Goal: Task Accomplishment & Management: Complete application form

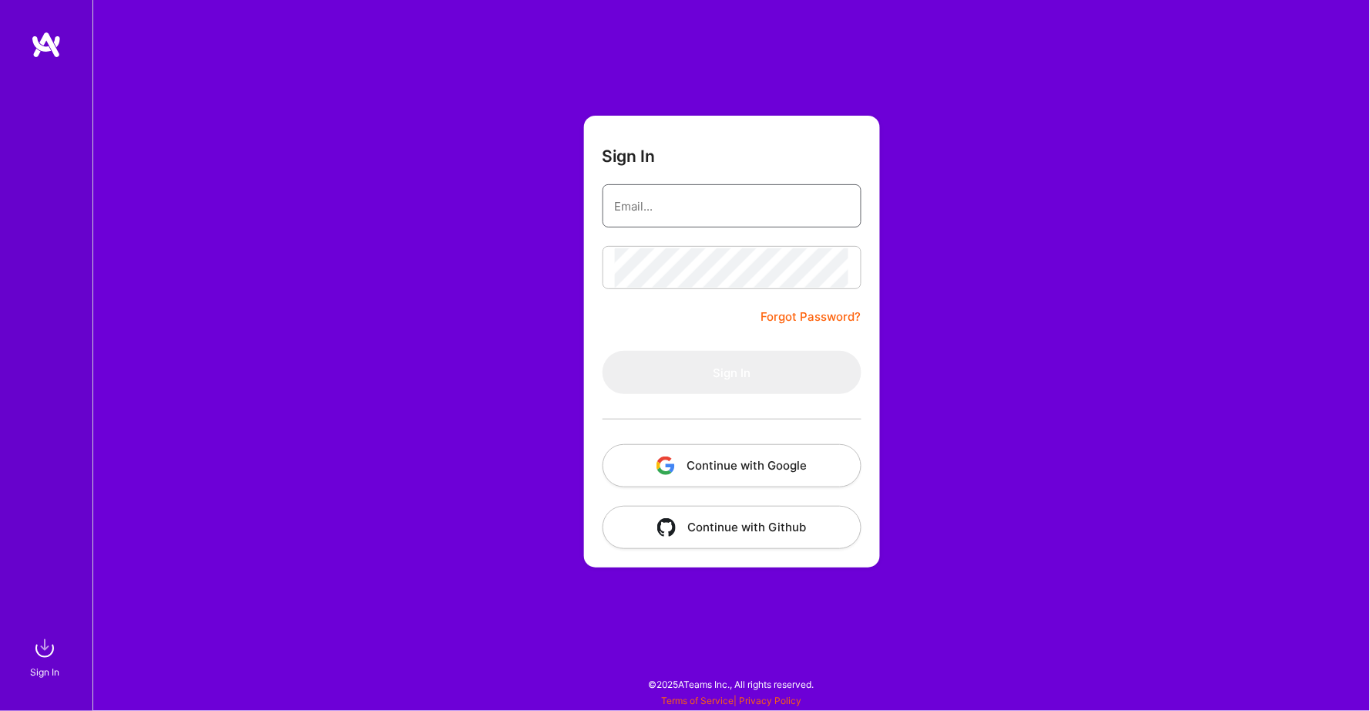
type input "[EMAIL_ADDRESS][DOMAIN_NAME]"
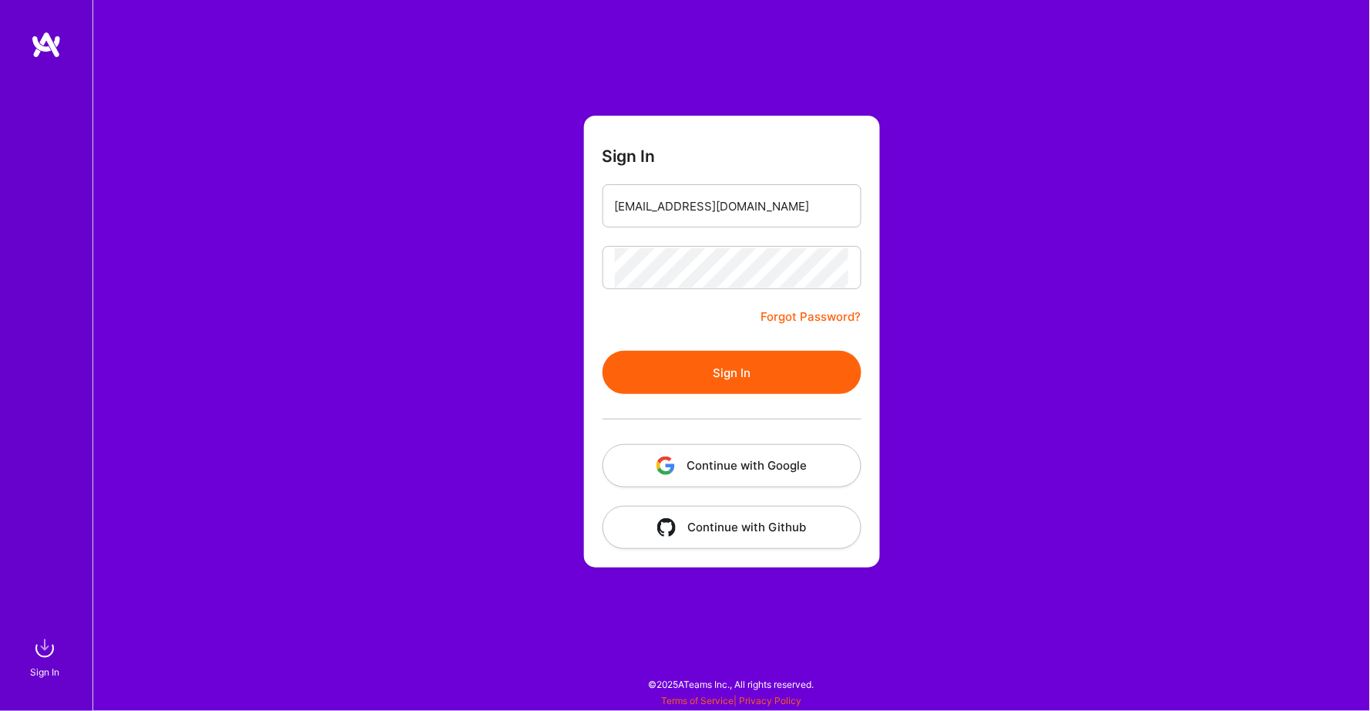
click at [738, 367] on button "Sign In" at bounding box center [732, 372] width 259 height 43
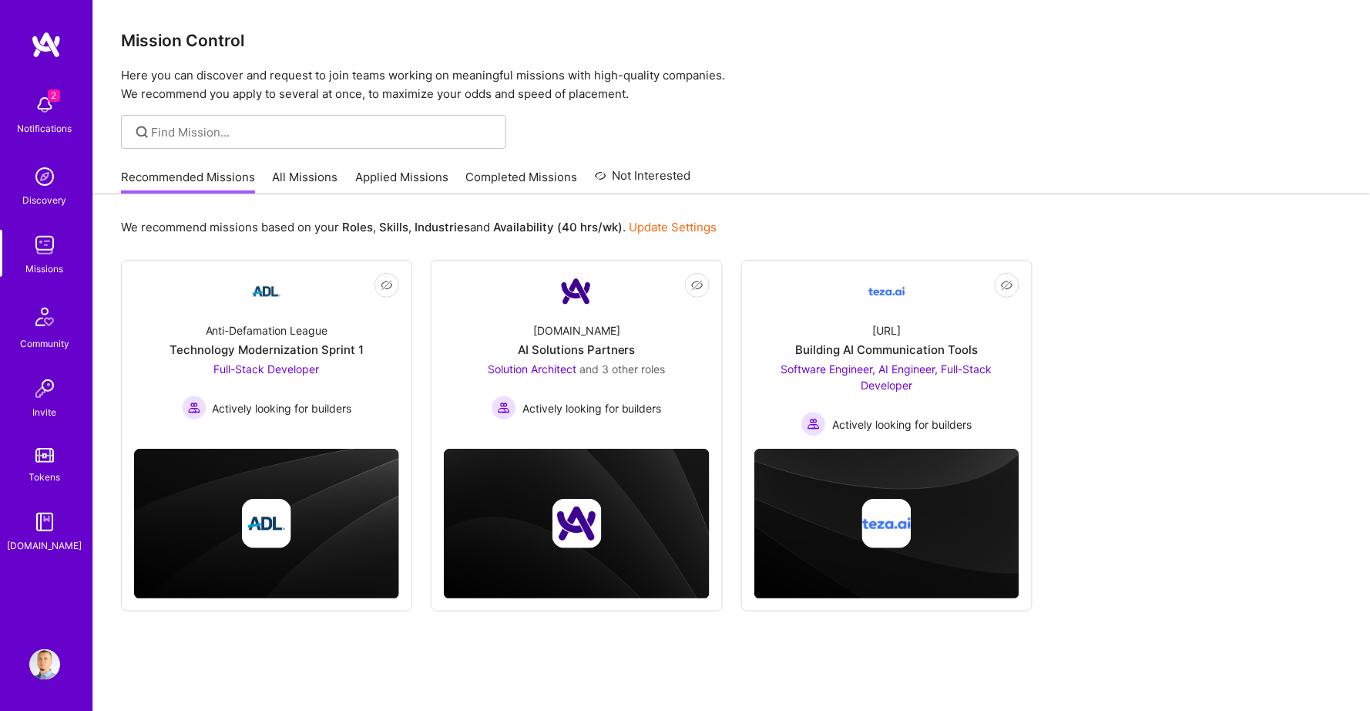
click at [59, 107] on img at bounding box center [44, 104] width 31 height 31
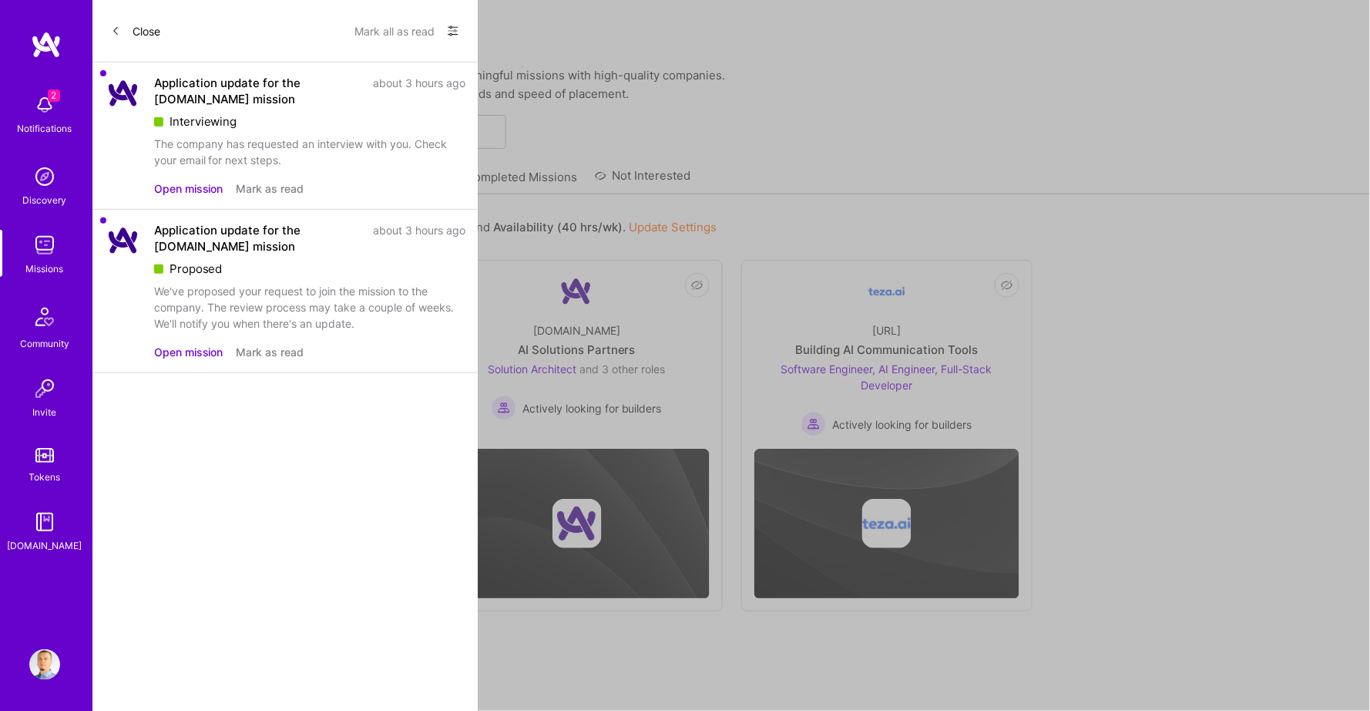
click at [178, 181] on button "Open mission" at bounding box center [188, 188] width 69 height 16
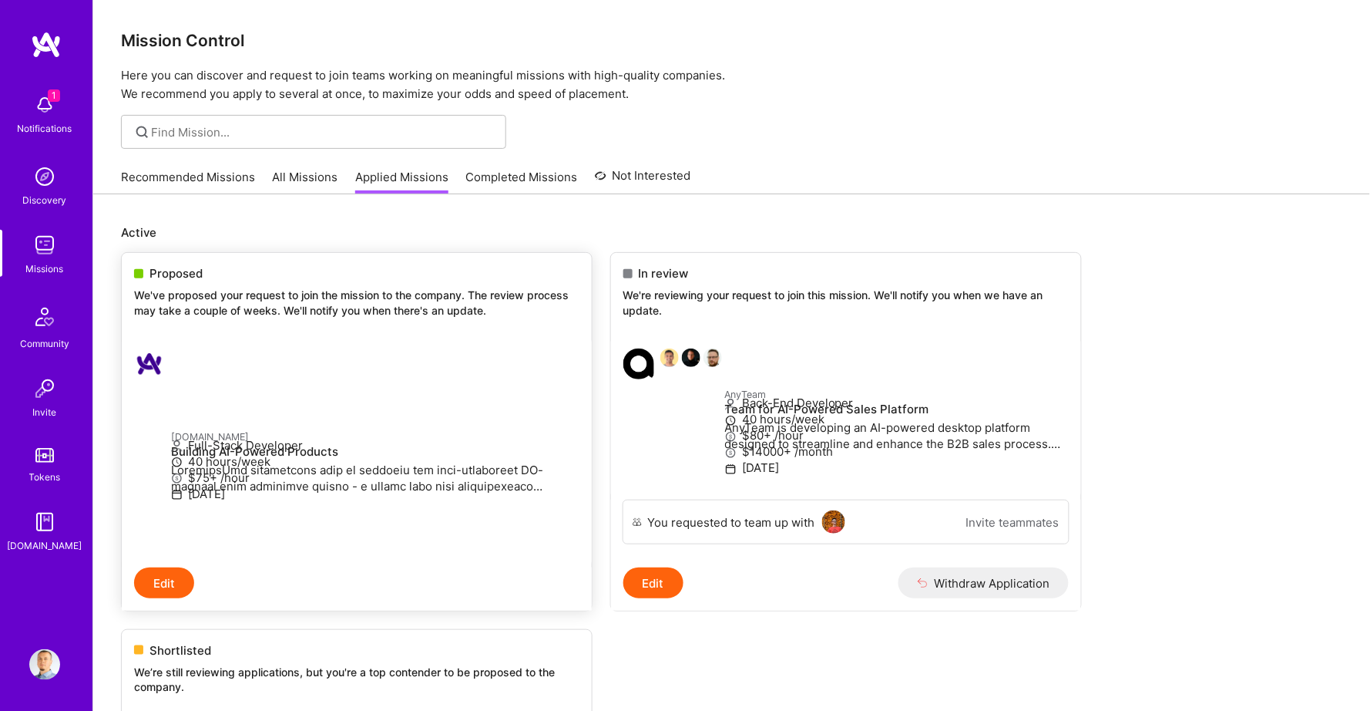
click at [274, 297] on p "We've proposed your request to join the mission to the company. The review proc…" at bounding box center [356, 302] width 445 height 30
click at [223, 462] on p at bounding box center [375, 478] width 408 height 32
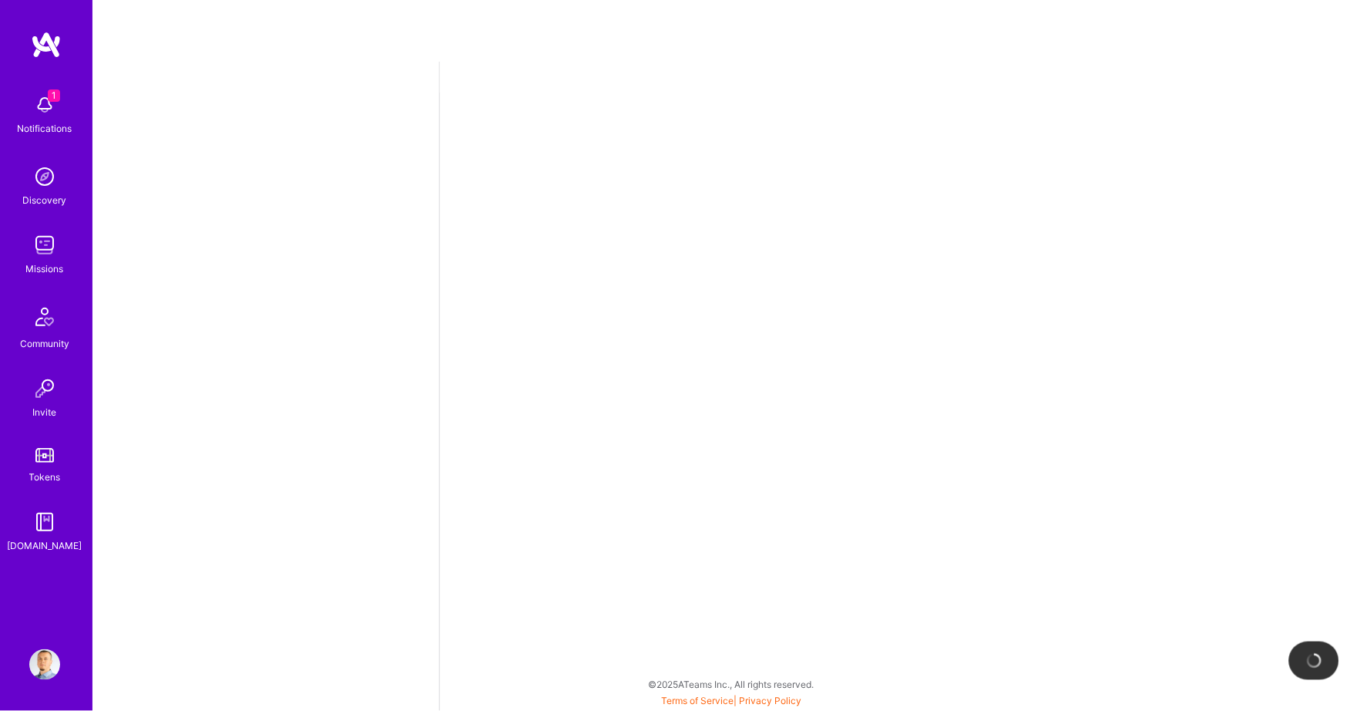
select select "BA"
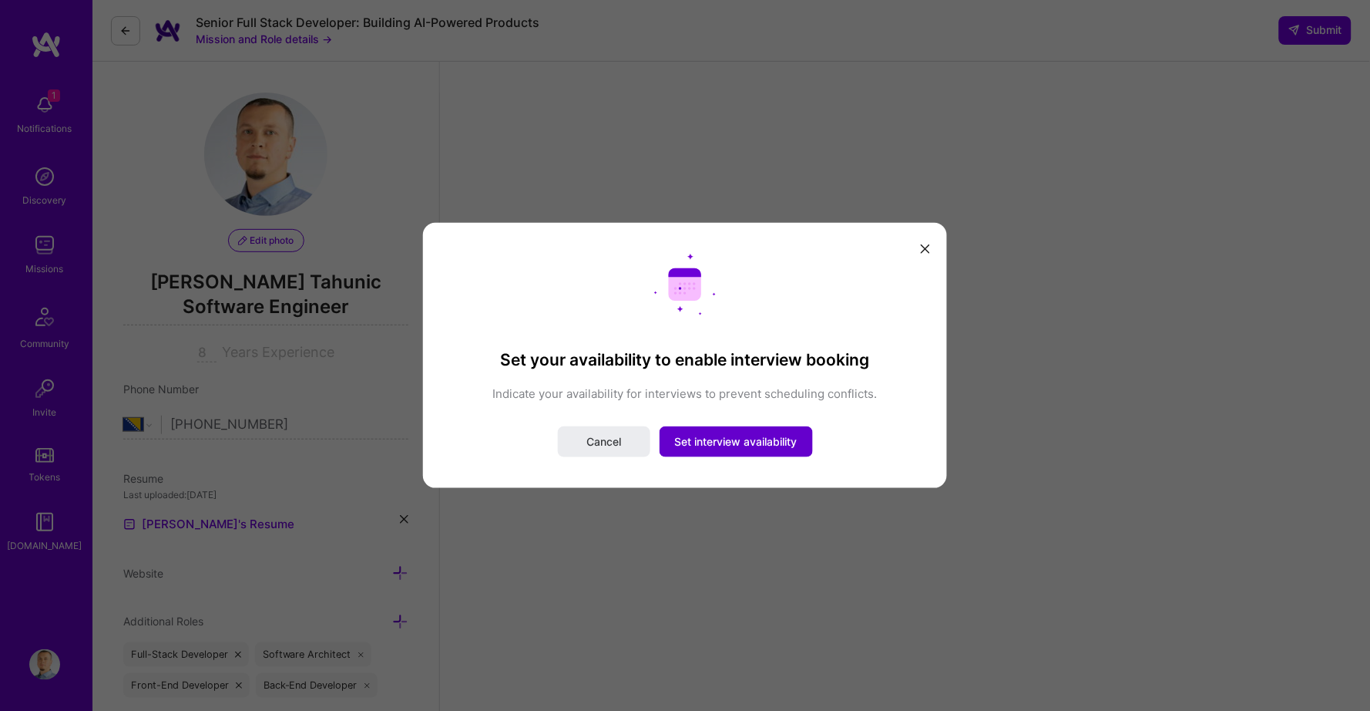
click at [731, 440] on span "Set interview availability" at bounding box center [736, 441] width 123 height 15
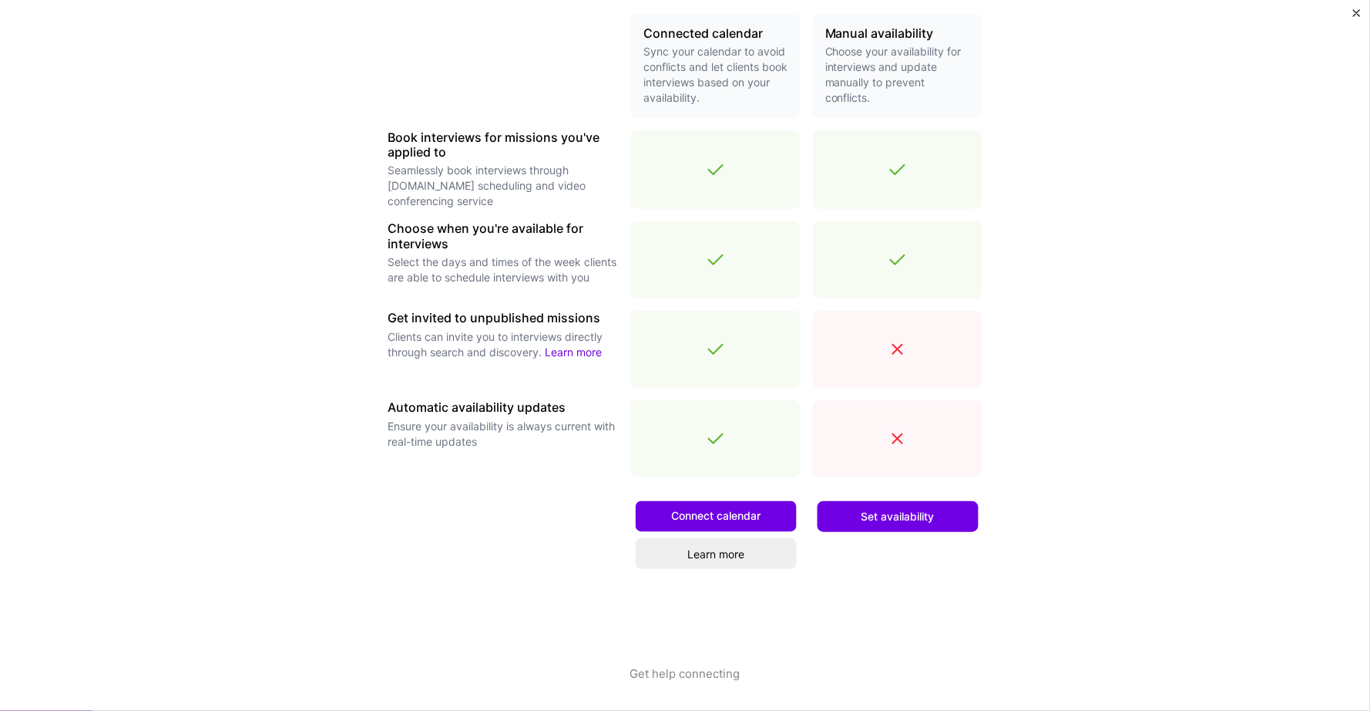
scroll to position [366, 0]
click at [901, 517] on span "Set availability" at bounding box center [898, 517] width 73 height 15
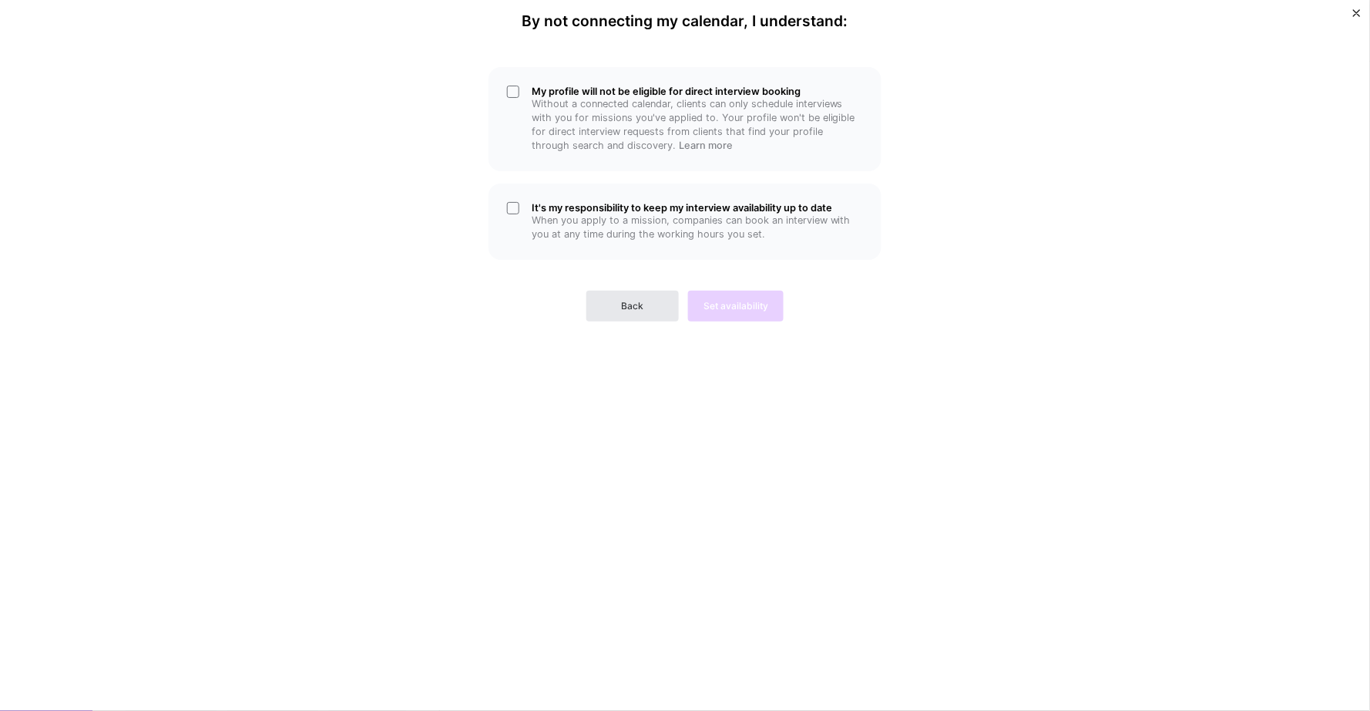
click at [628, 314] on button "Back" at bounding box center [632, 306] width 92 height 31
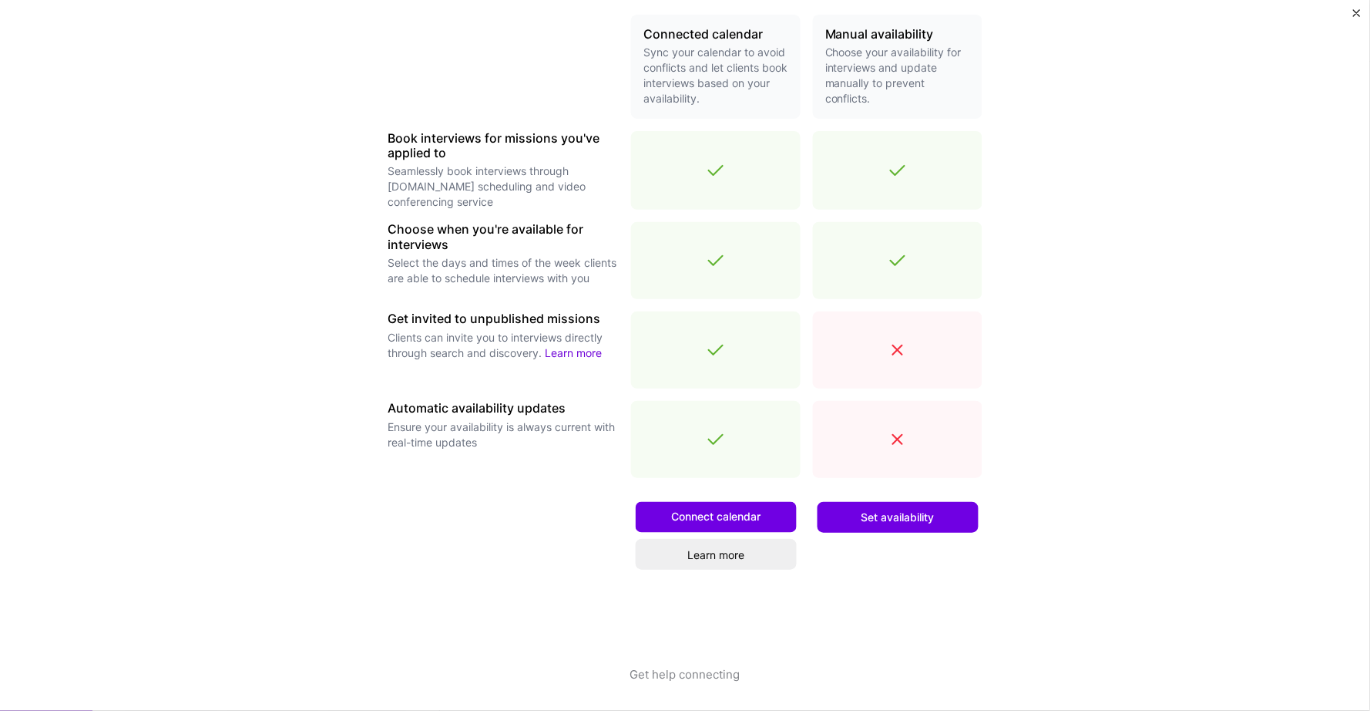
scroll to position [366, 0]
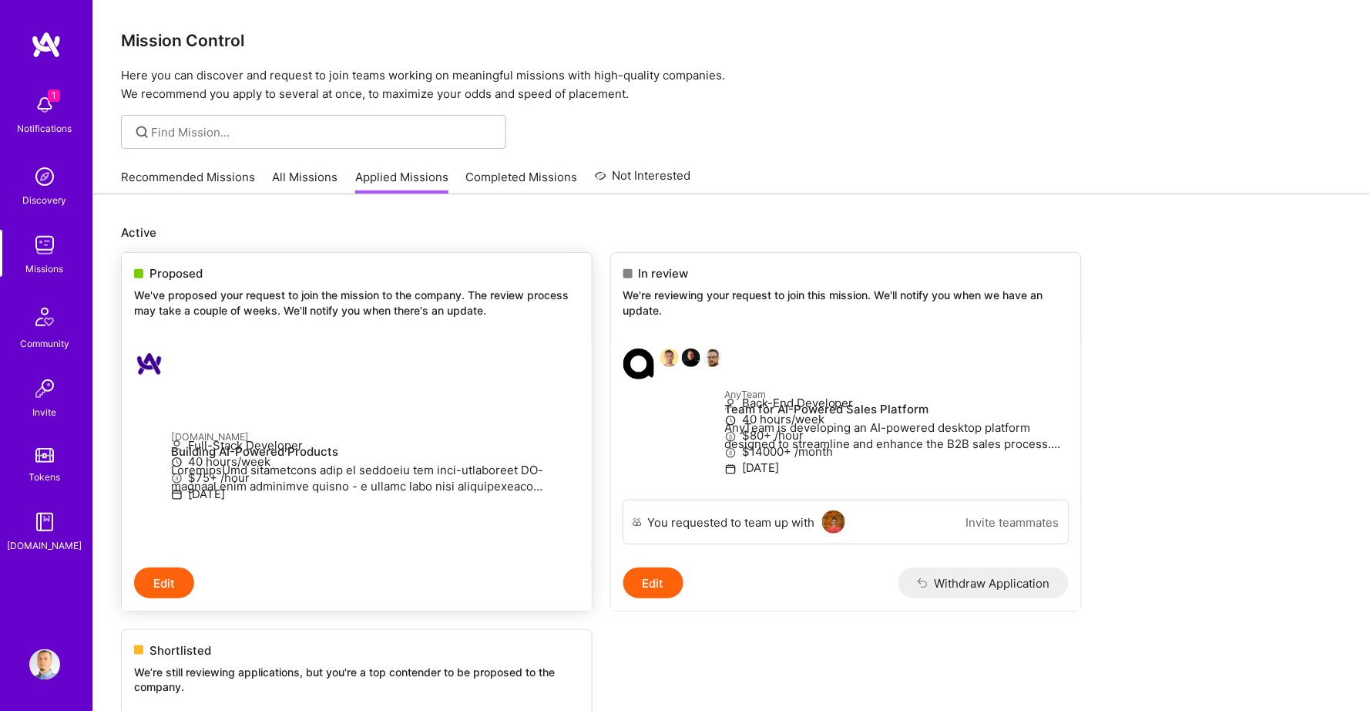
click at [301, 326] on div "Proposed We've proposed your request to join the mission to the company. The re…" at bounding box center [357, 294] width 470 height 83
click at [54, 113] on img at bounding box center [44, 104] width 31 height 31
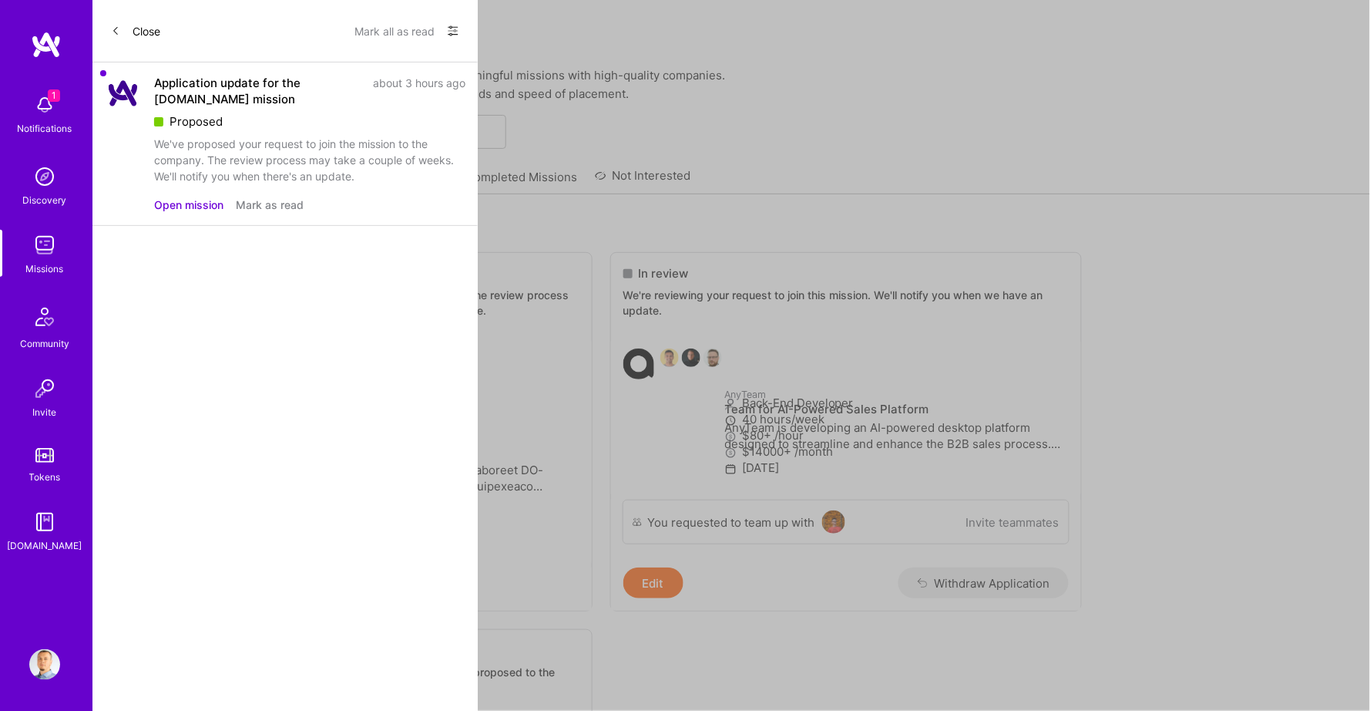
click at [392, 34] on button "Mark all as read" at bounding box center [395, 30] width 80 height 25
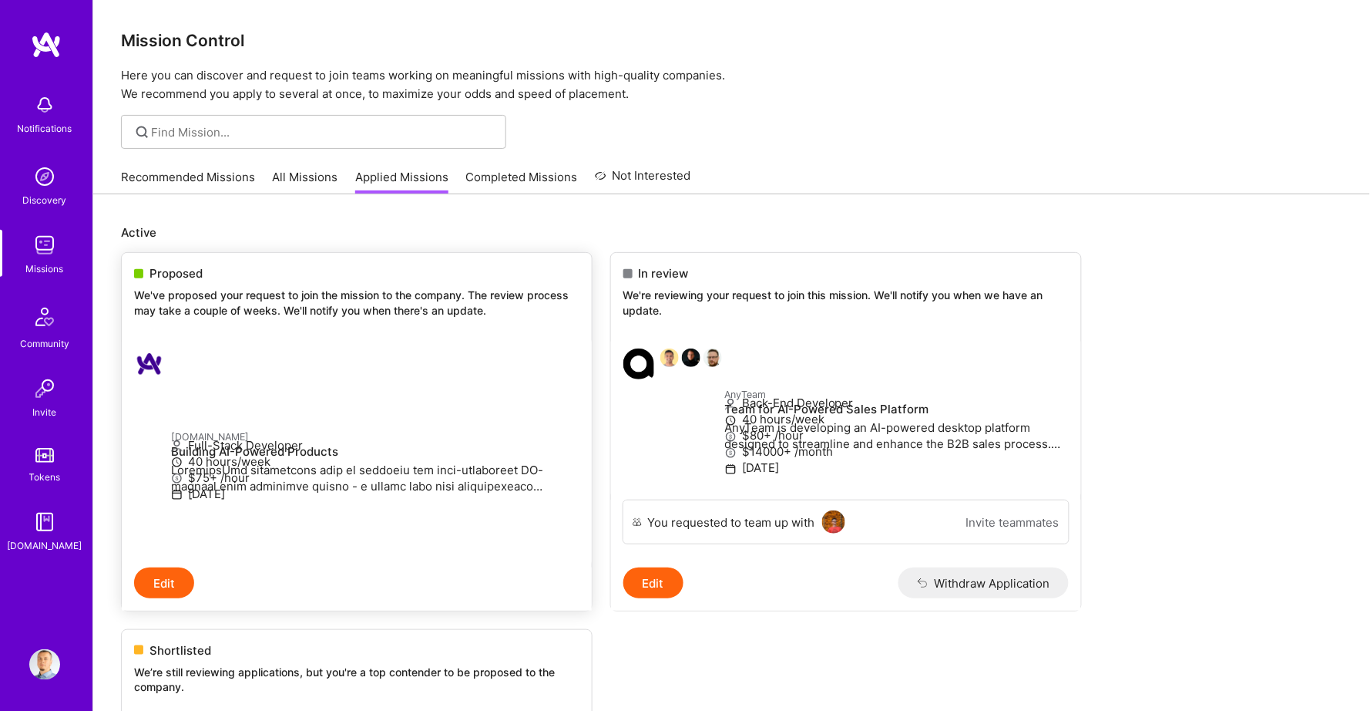
click at [334, 338] on link "[DOMAIN_NAME] Building AI-Powered Products Full-Stack Developer 40 hours/week $…" at bounding box center [357, 451] width 470 height 231
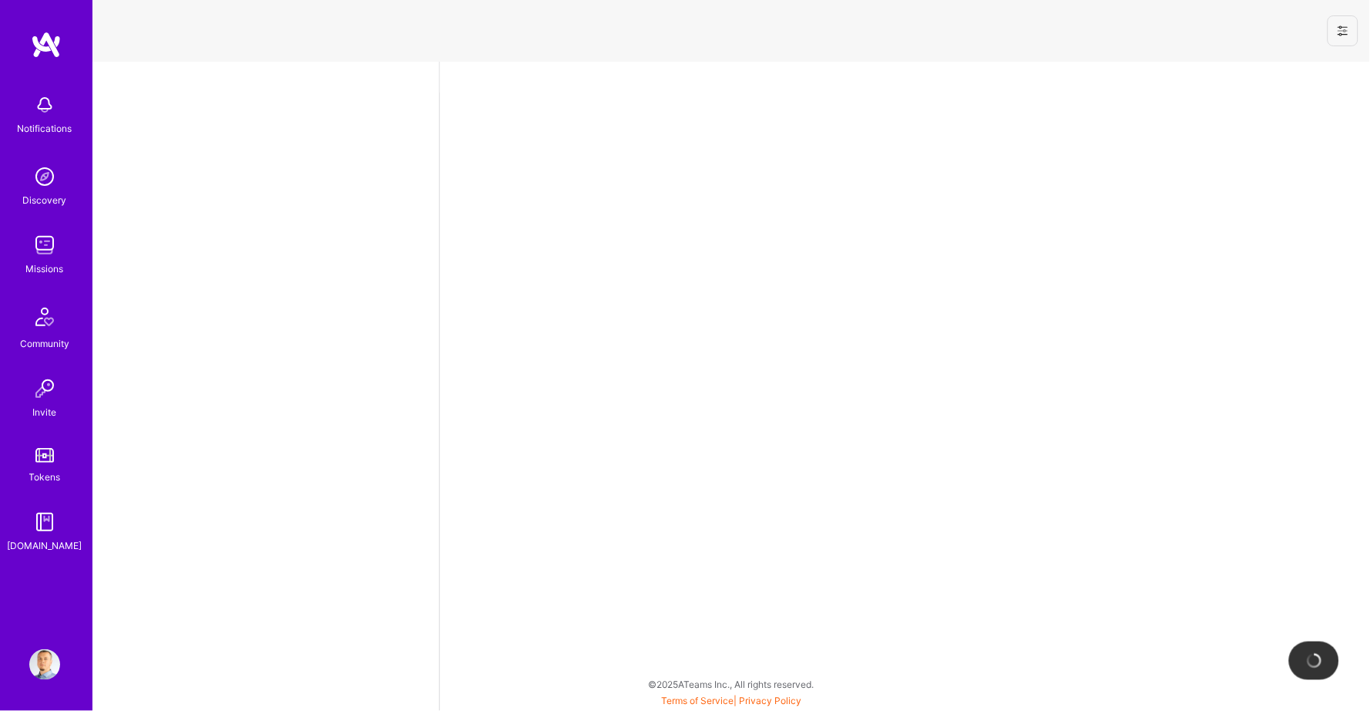
select select "BA"
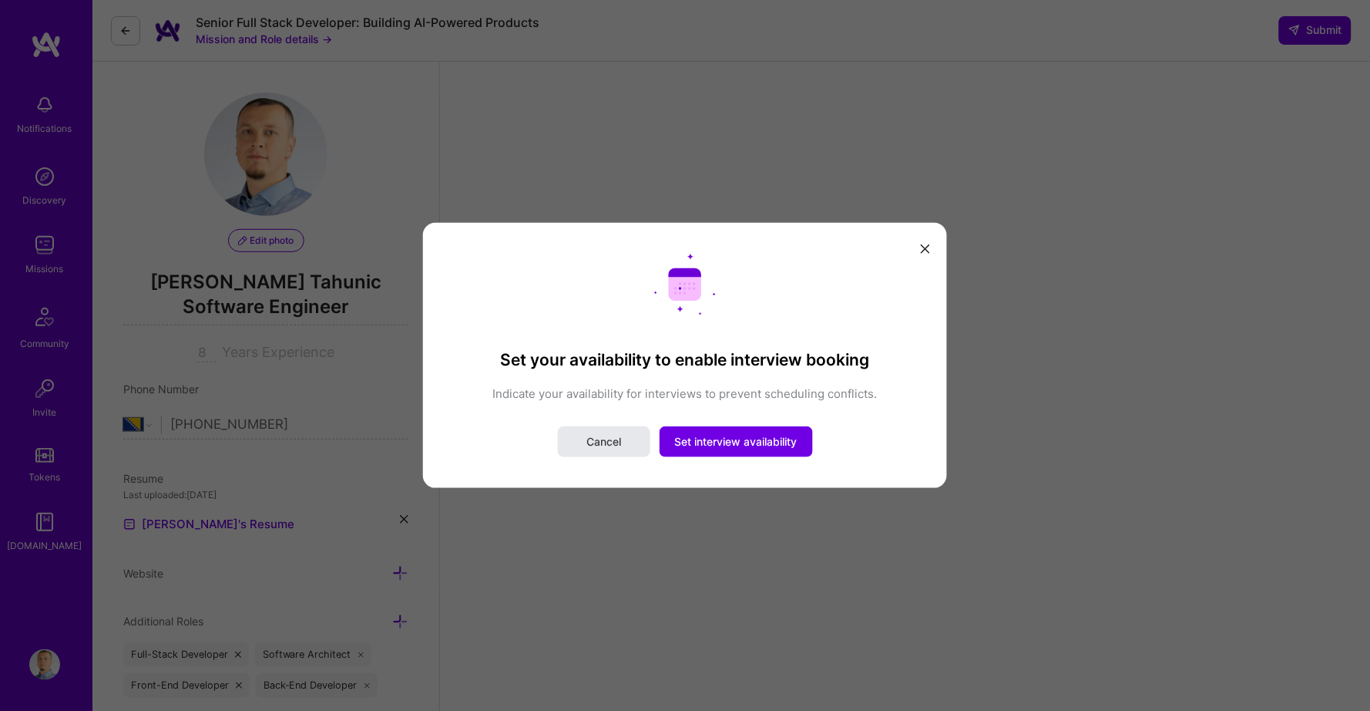
click at [586, 441] on span "Cancel" at bounding box center [603, 441] width 35 height 15
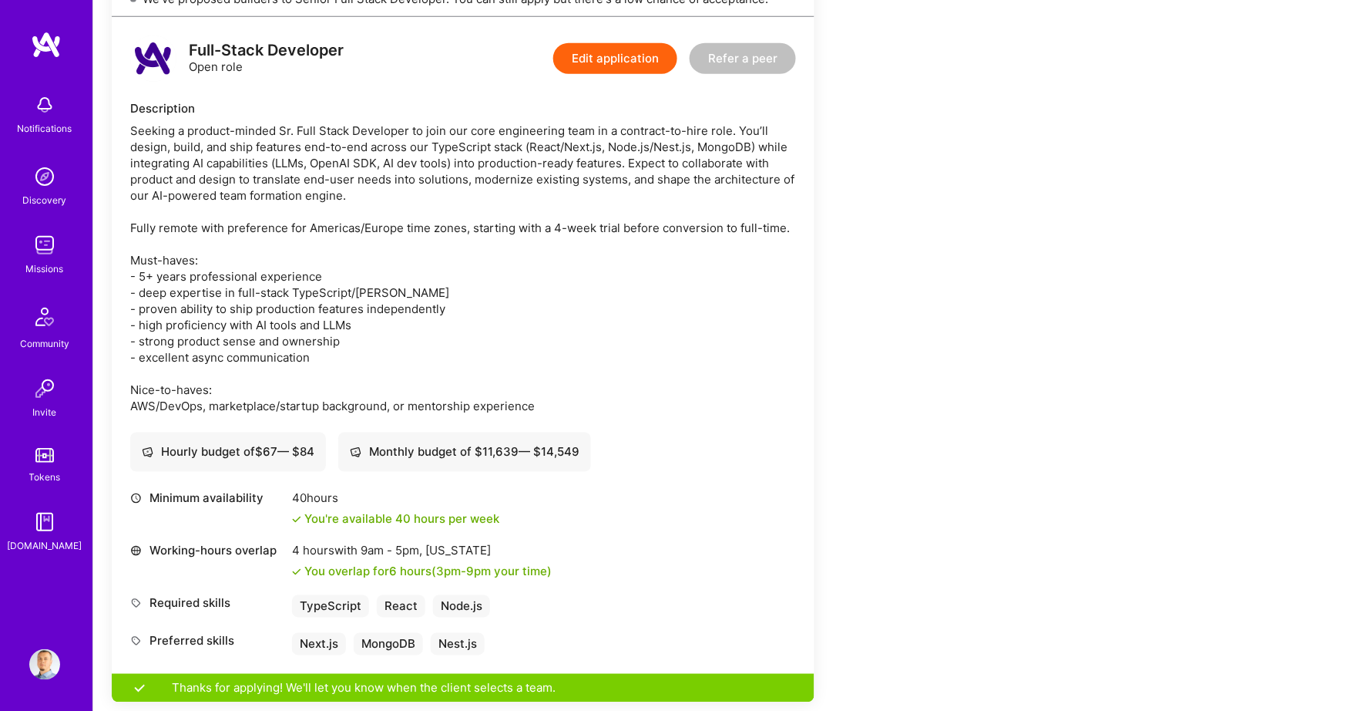
scroll to position [388, 0]
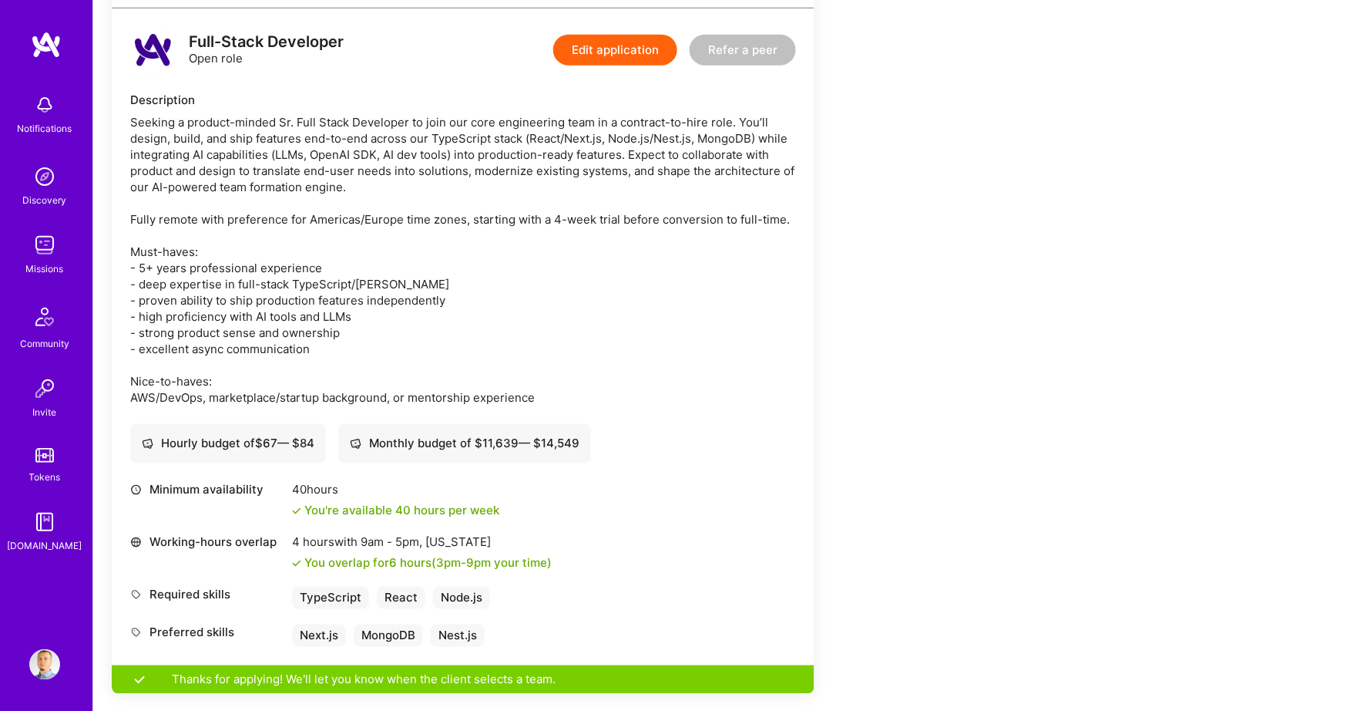
click at [610, 48] on button "Edit application" at bounding box center [615, 50] width 124 height 31
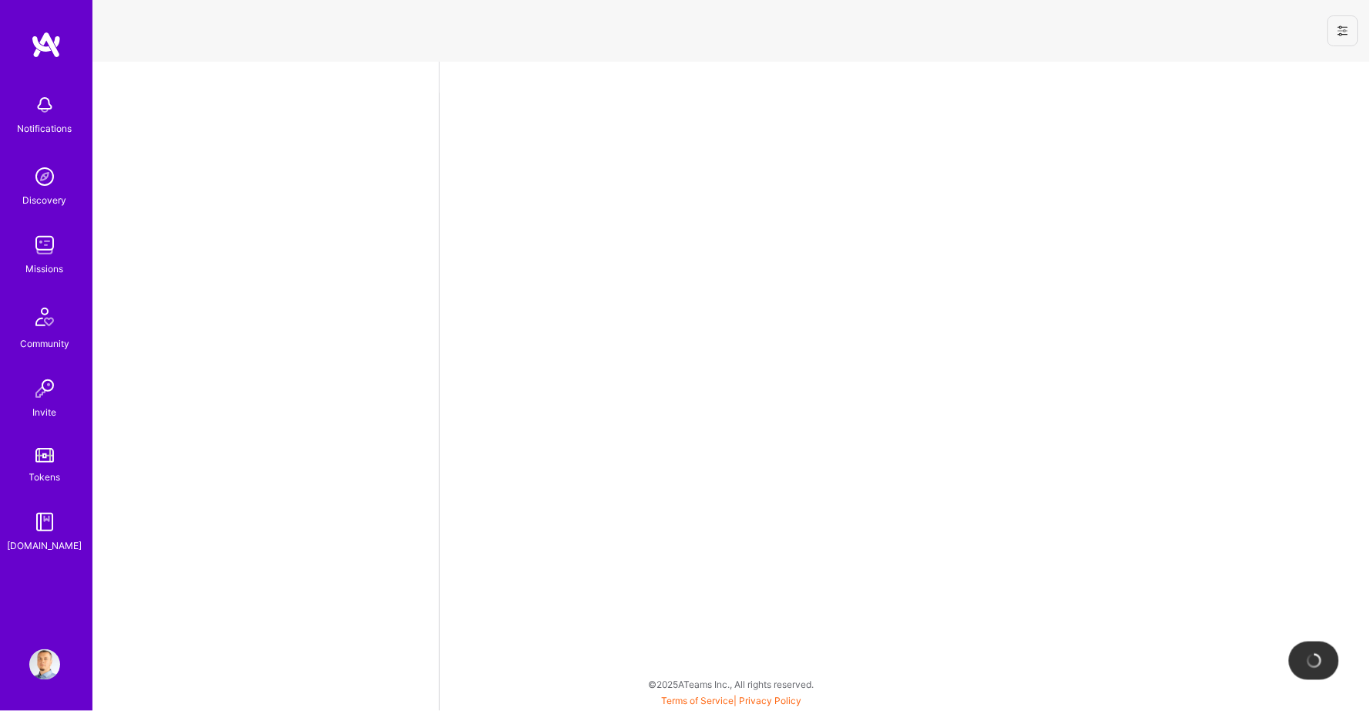
select select "BA"
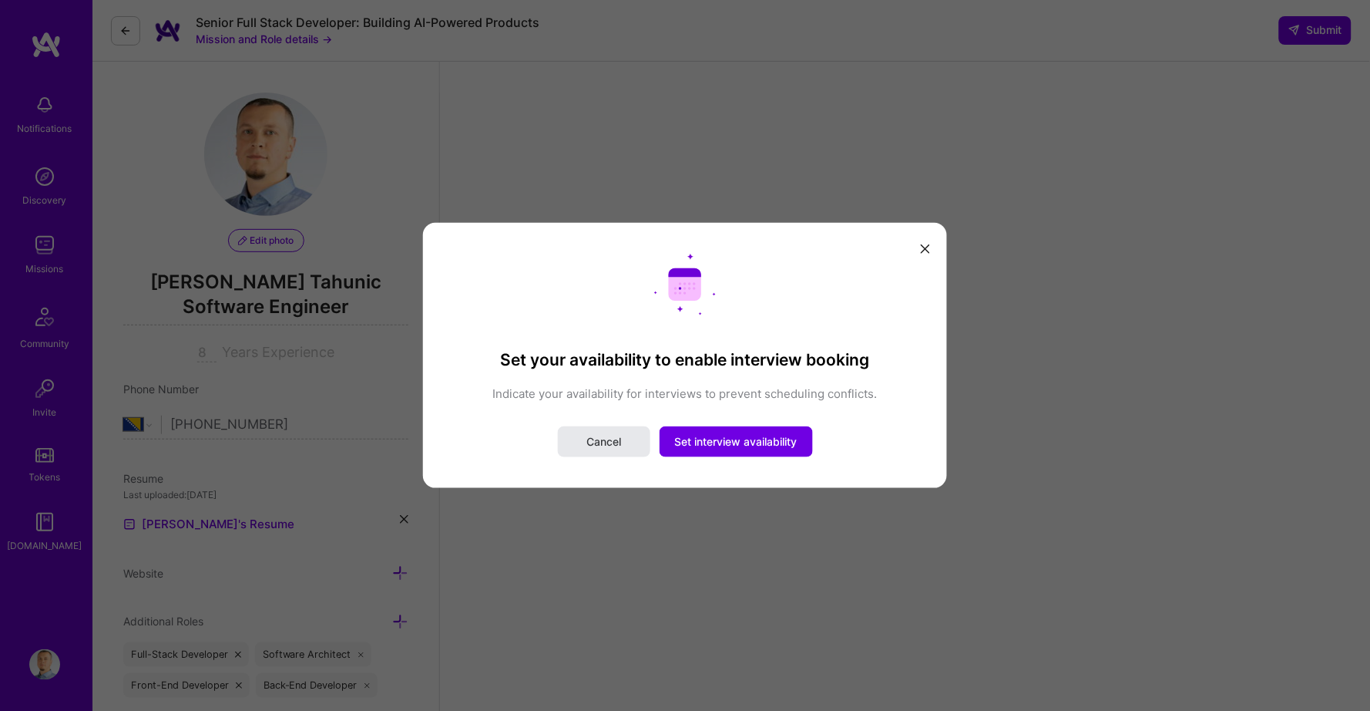
click at [586, 446] on span "Cancel" at bounding box center [603, 441] width 35 height 15
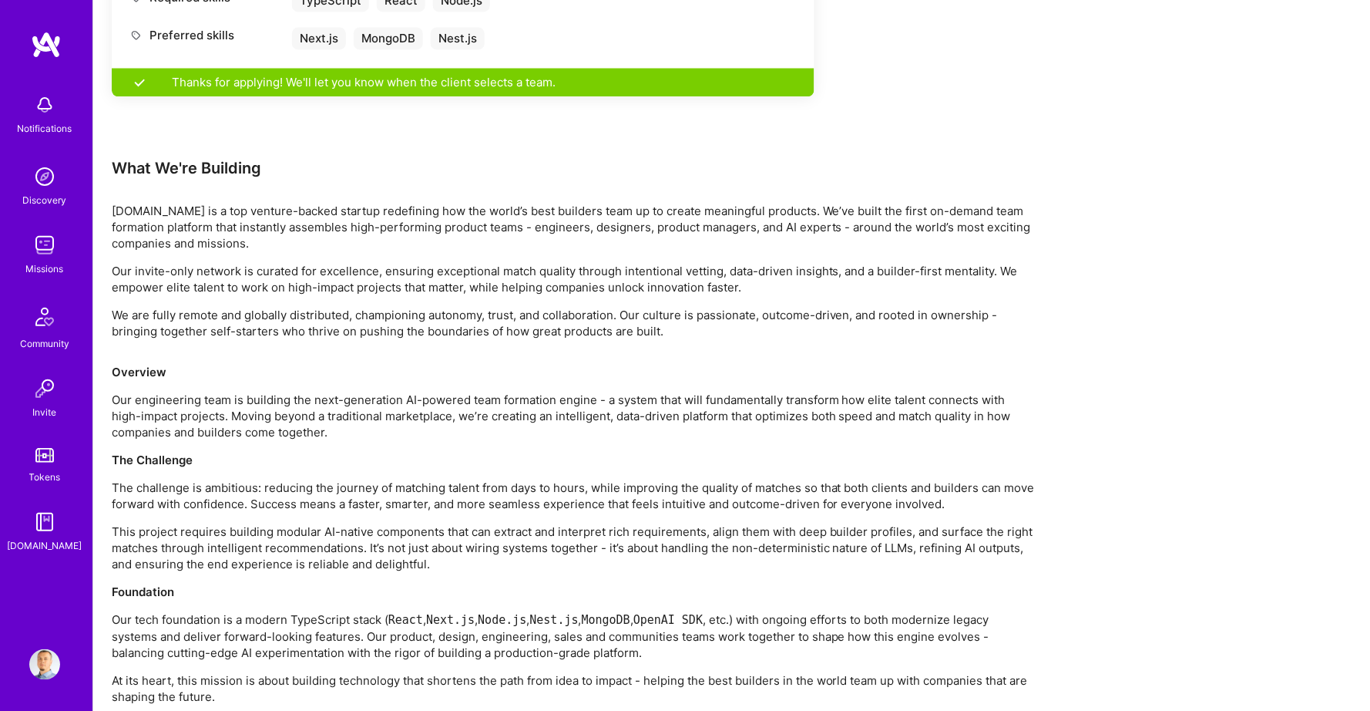
scroll to position [984, 0]
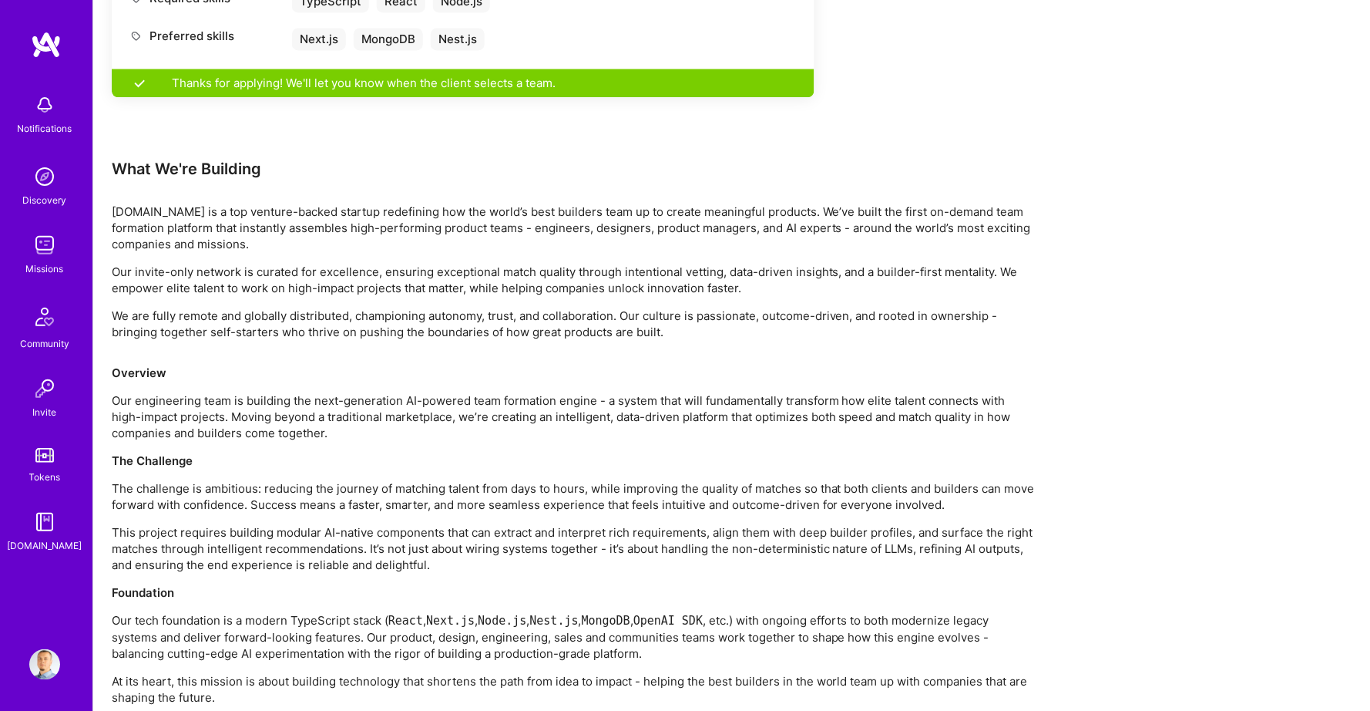
click at [136, 264] on p "Our invite-only network is curated for excellence, ensuring exceptional match q…" at bounding box center [574, 280] width 925 height 32
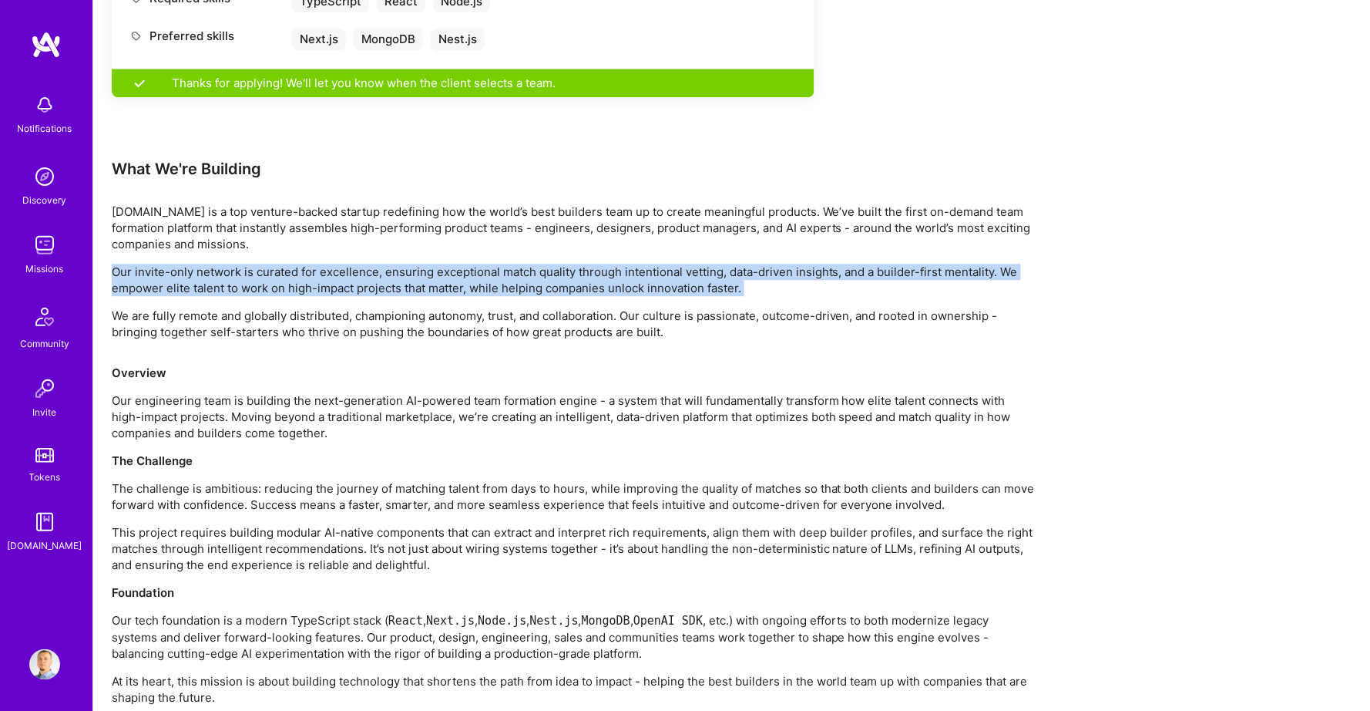
click at [136, 264] on p "Our invite-only network is curated for excellence, ensuring exceptional match q…" at bounding box center [574, 280] width 925 height 32
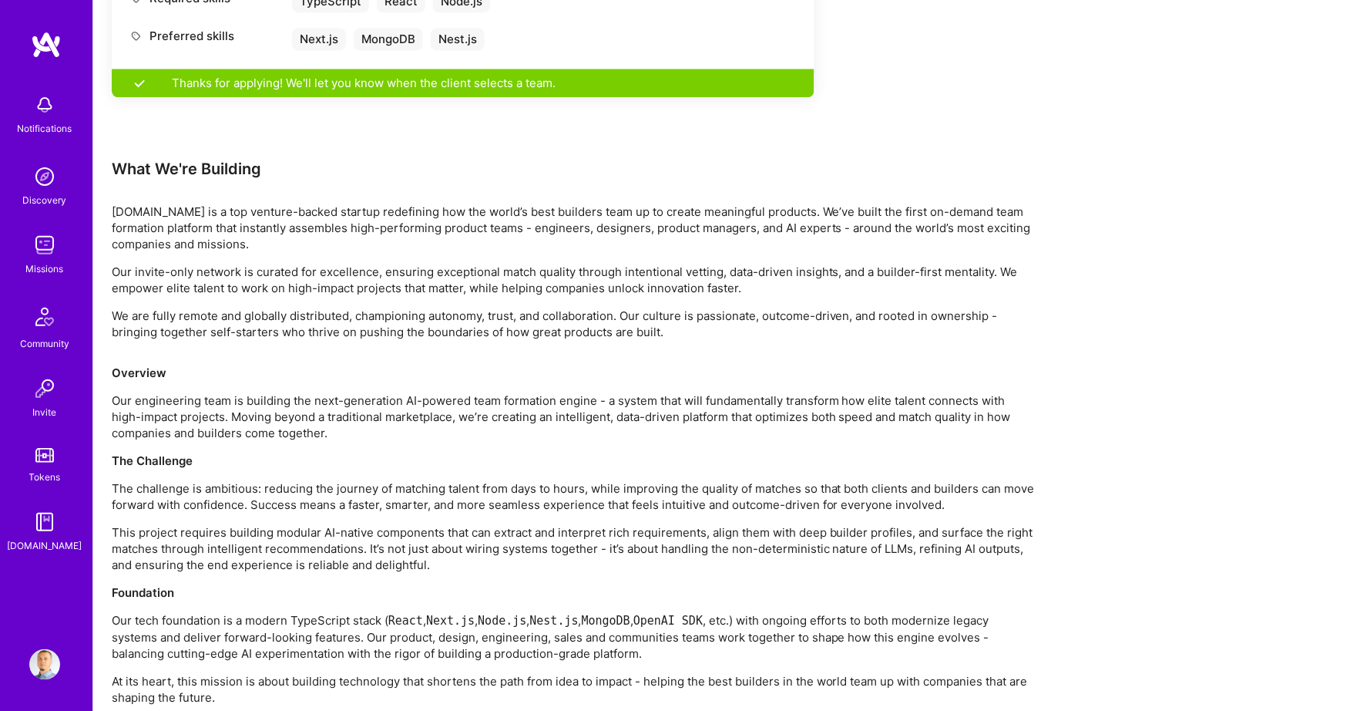
click at [123, 308] on p "We are fully remote and globally distributed, championing autonomy, trust, and …" at bounding box center [574, 324] width 925 height 32
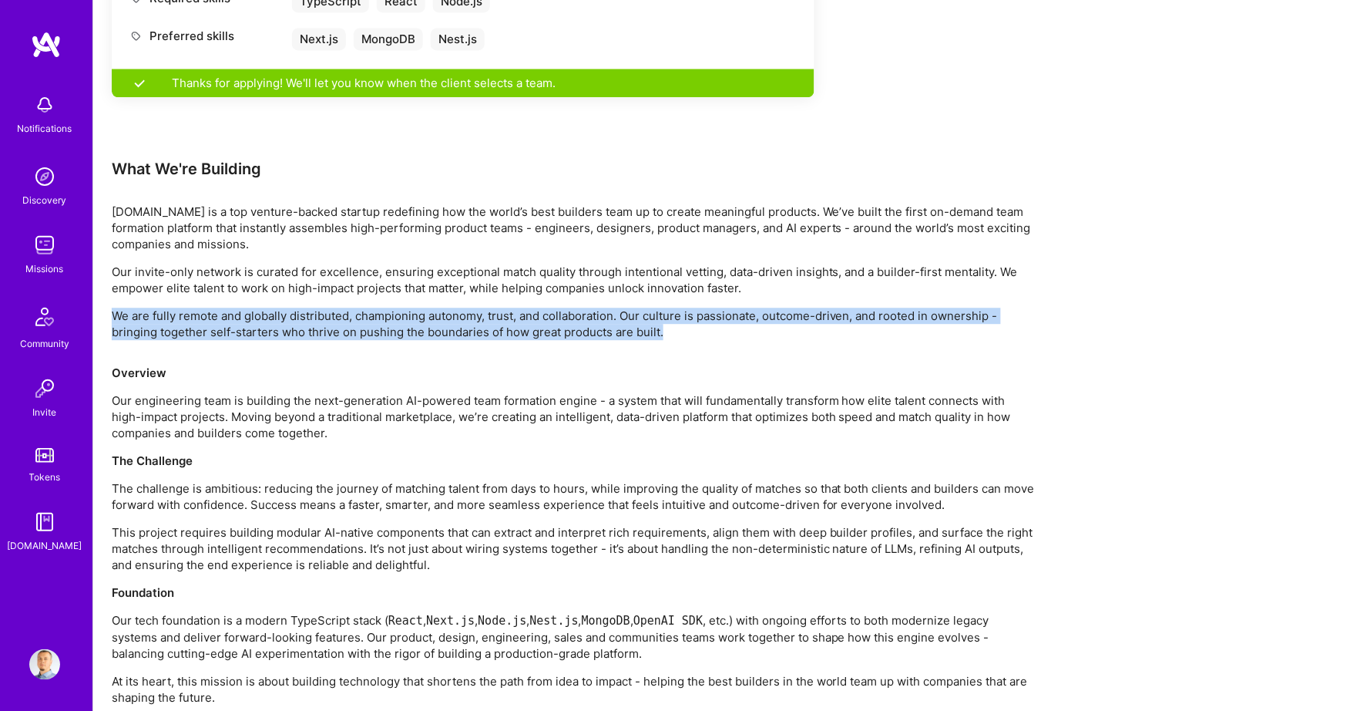
click at [123, 308] on p "We are fully remote and globally distributed, championing autonomy, trust, and …" at bounding box center [574, 324] width 925 height 32
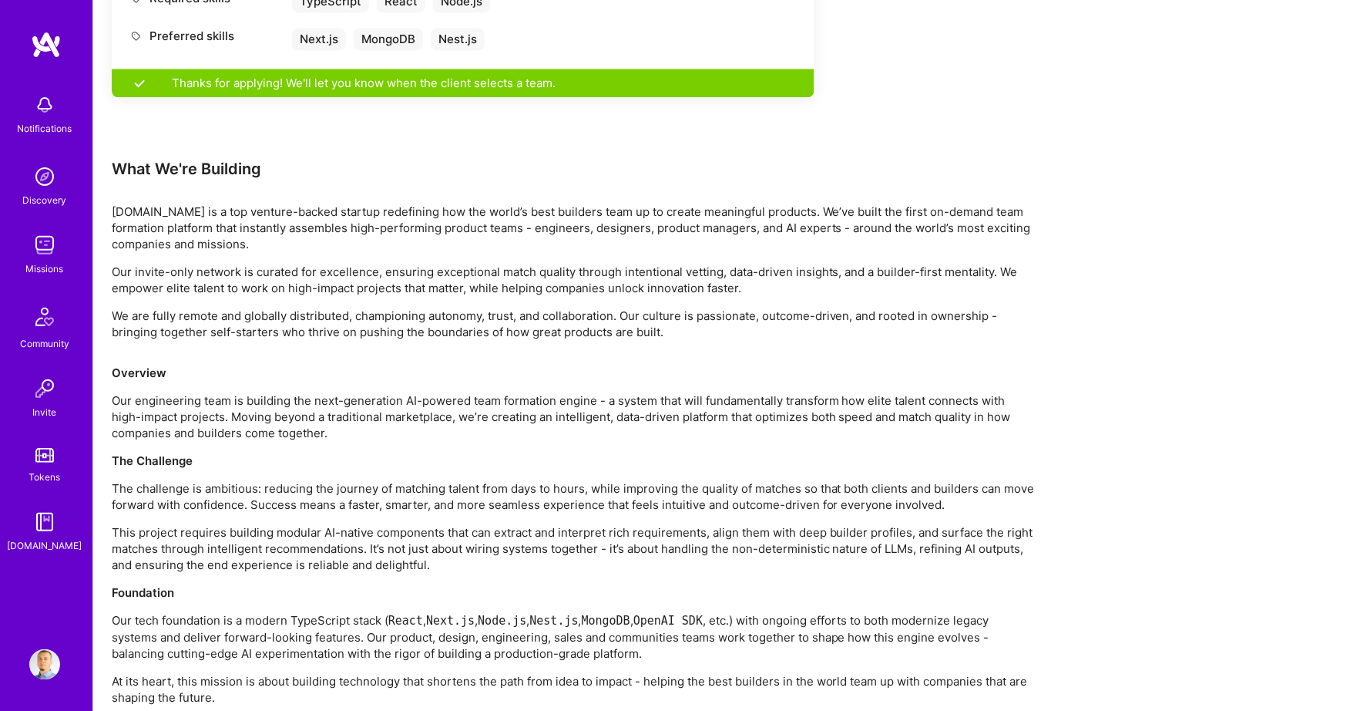
click at [119, 308] on p "We are fully remote and globally distributed, championing autonomy, trust, and …" at bounding box center [574, 324] width 925 height 32
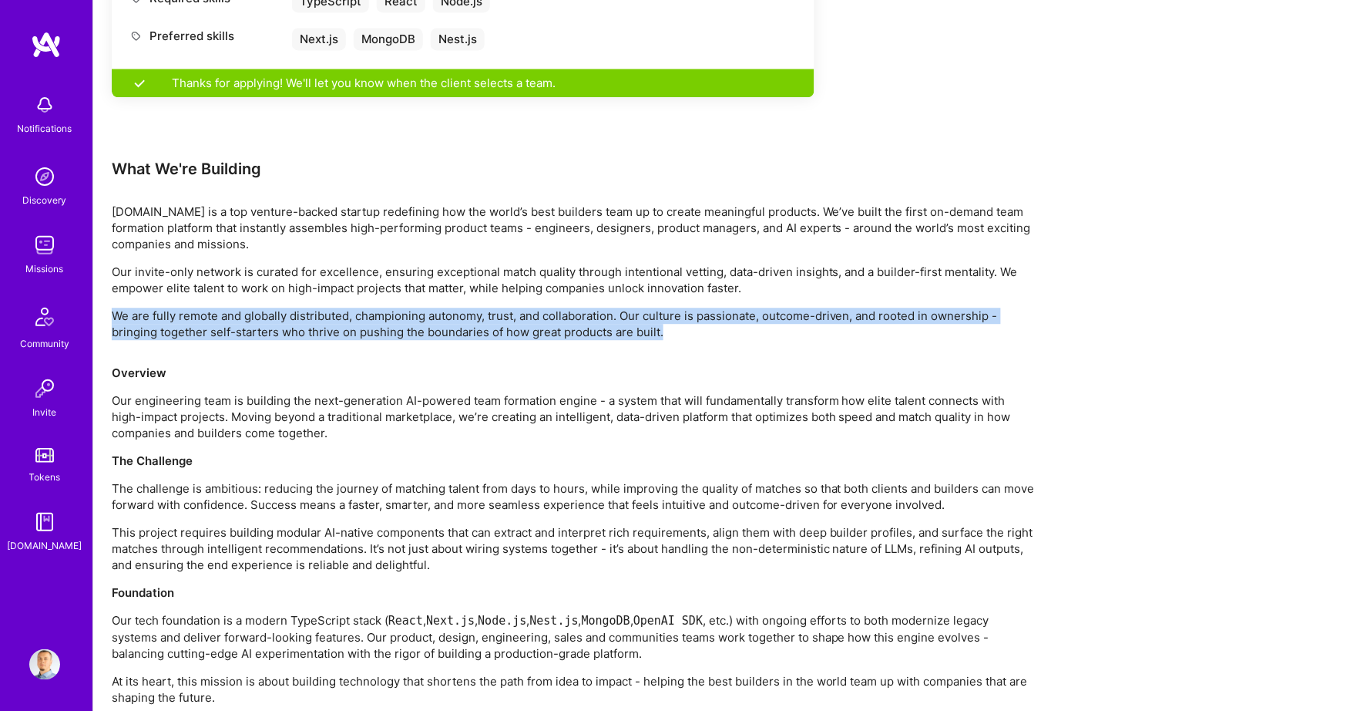
click at [119, 308] on p "We are fully remote and globally distributed, championing autonomy, trust, and …" at bounding box center [574, 324] width 925 height 32
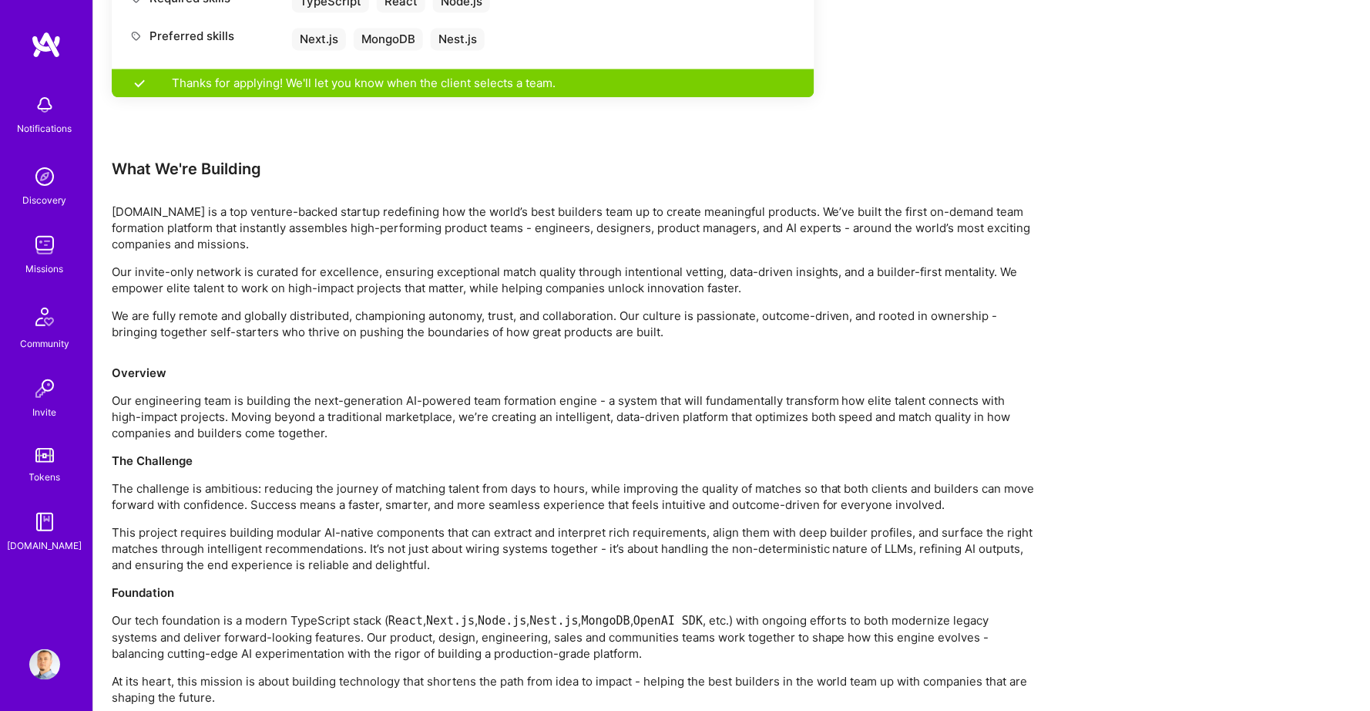
click at [129, 392] on p "Our engineering team is building the next-generation AI-powered team formation …" at bounding box center [574, 416] width 925 height 49
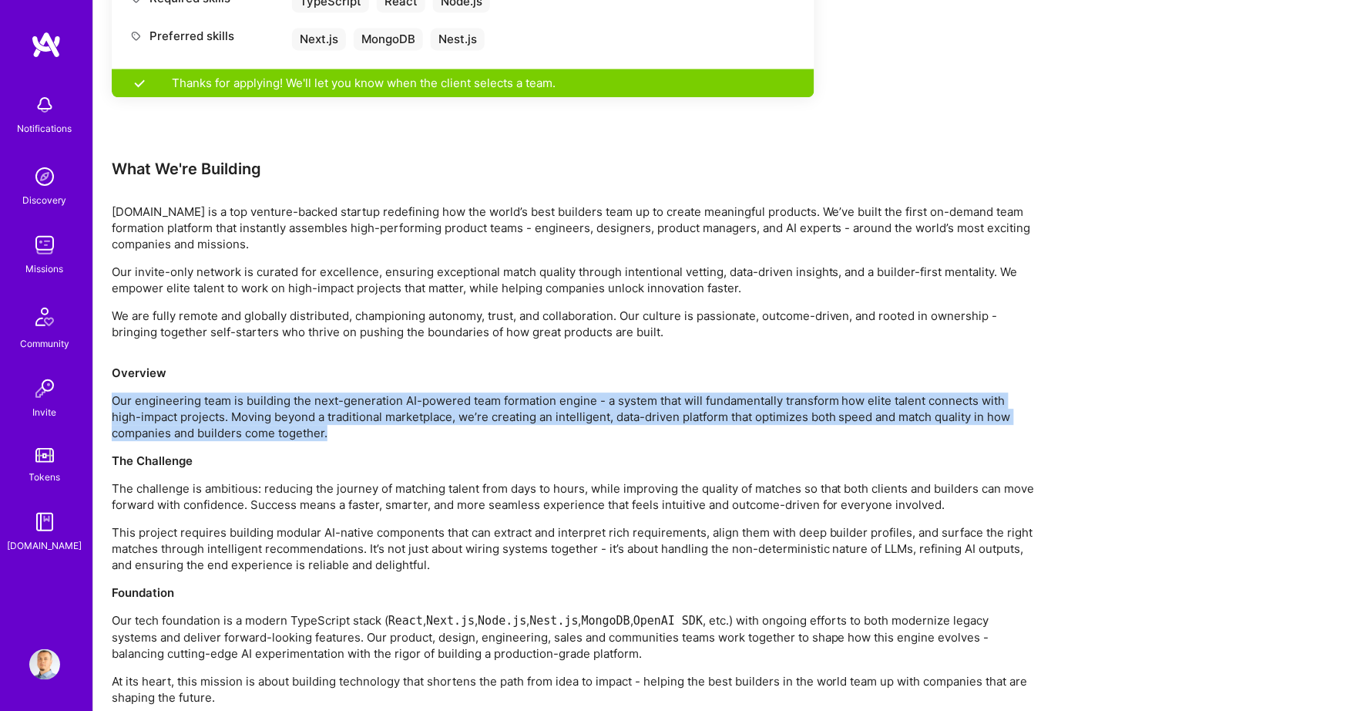
click at [129, 392] on p "Our engineering team is building the next-generation AI-powered team formation …" at bounding box center [574, 416] width 925 height 49
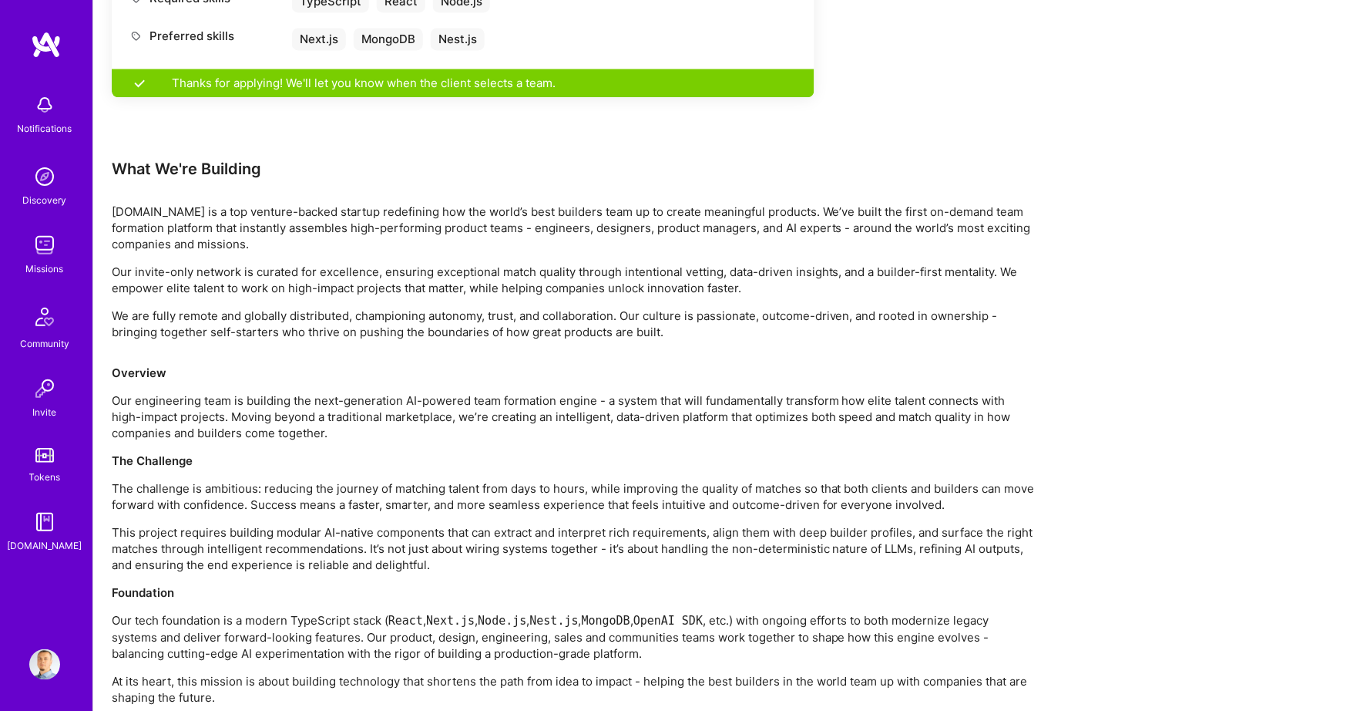
click at [124, 392] on p "Our engineering team is building the next-generation AI-powered team formation …" at bounding box center [574, 416] width 925 height 49
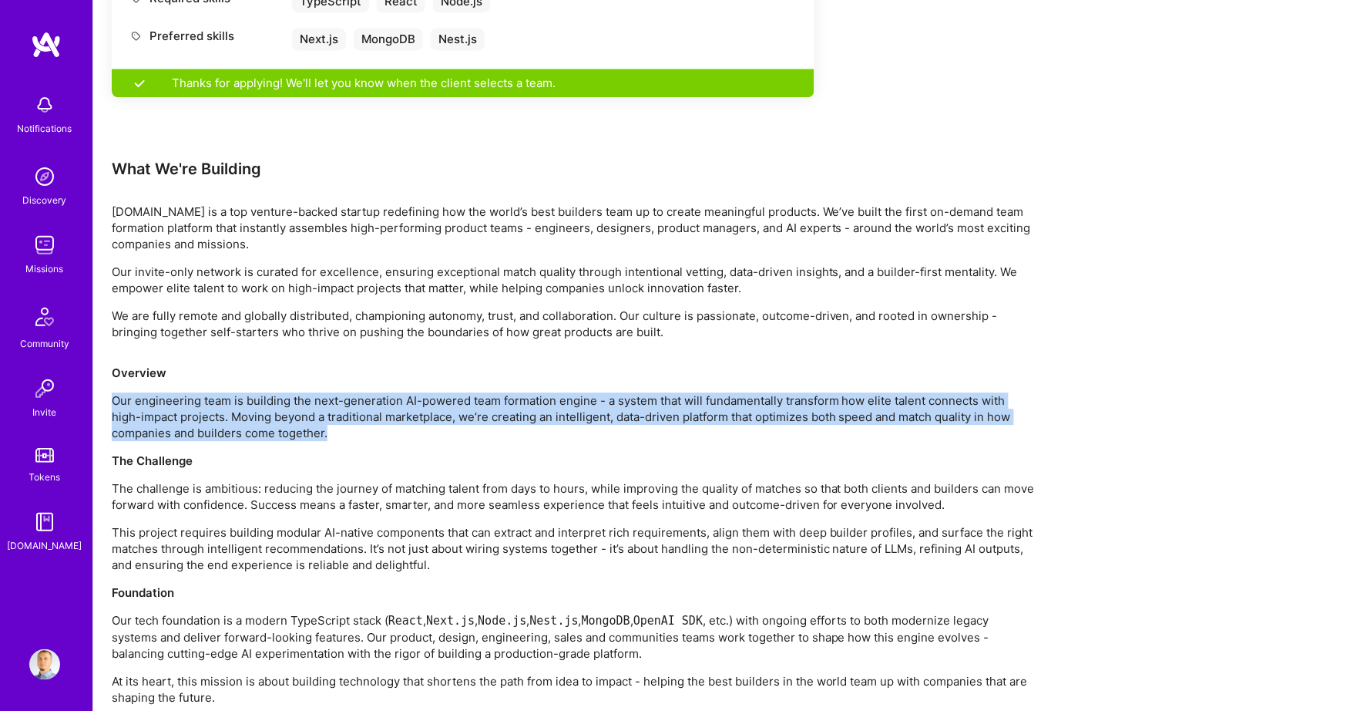
click at [124, 392] on p "Our engineering team is building the next-generation AI-powered team formation …" at bounding box center [574, 416] width 925 height 49
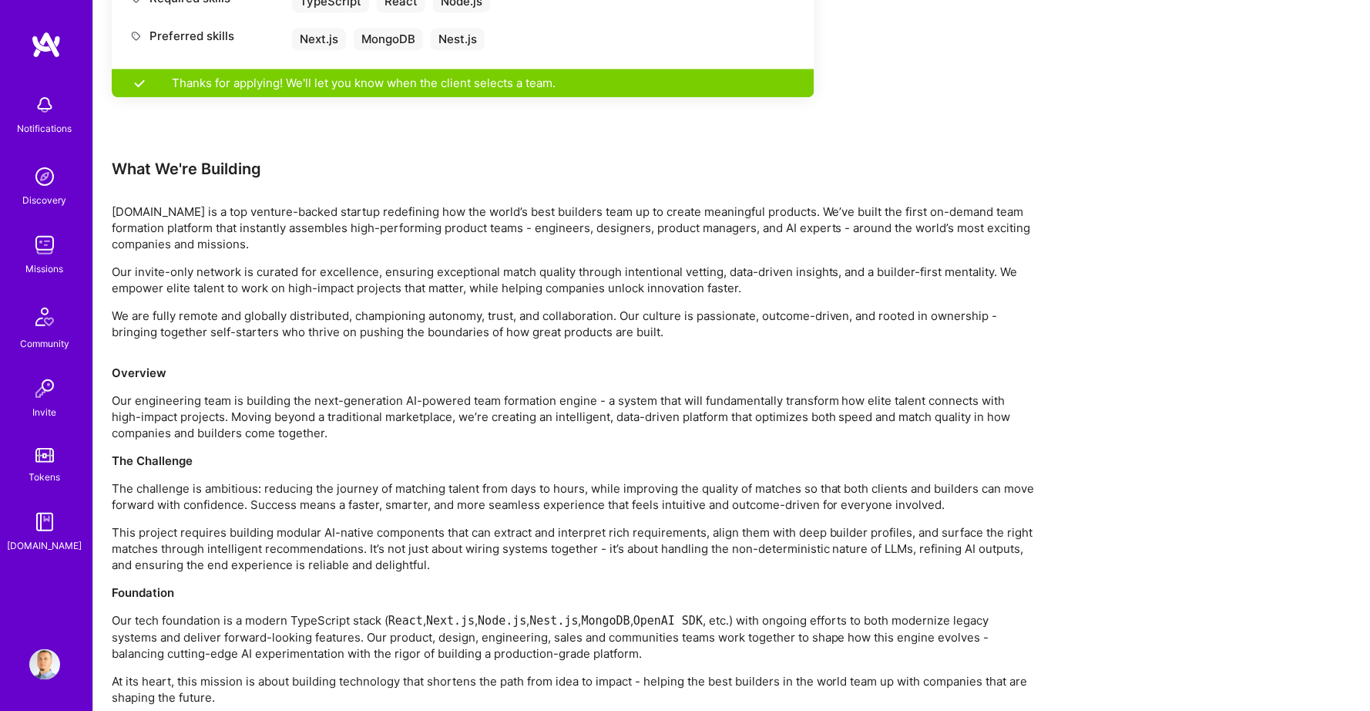
click at [122, 392] on p "Our engineering team is building the next-generation AI-powered team formation …" at bounding box center [574, 416] width 925 height 49
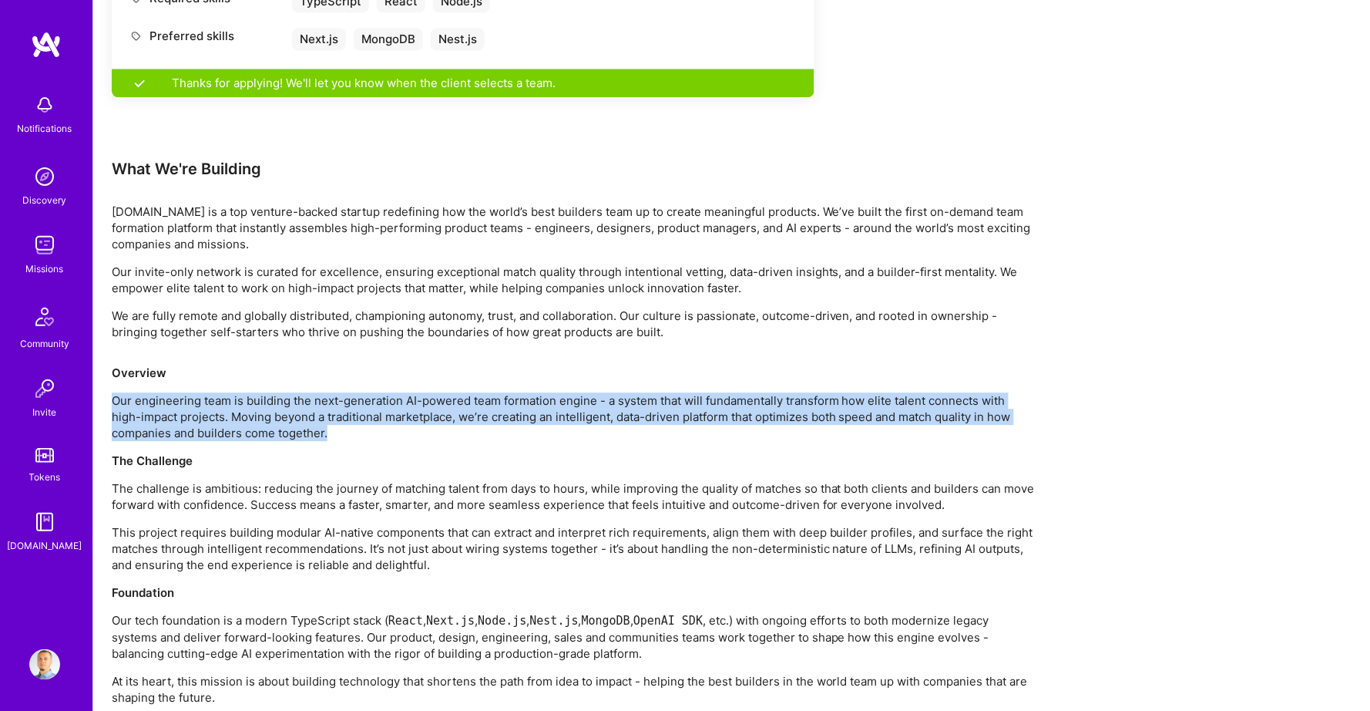
click at [122, 392] on p "Our engineering team is building the next-generation AI-powered team formation …" at bounding box center [574, 416] width 925 height 49
click at [136, 394] on p "Our engineering team is building the next-generation AI-powered team formation …" at bounding box center [574, 416] width 925 height 49
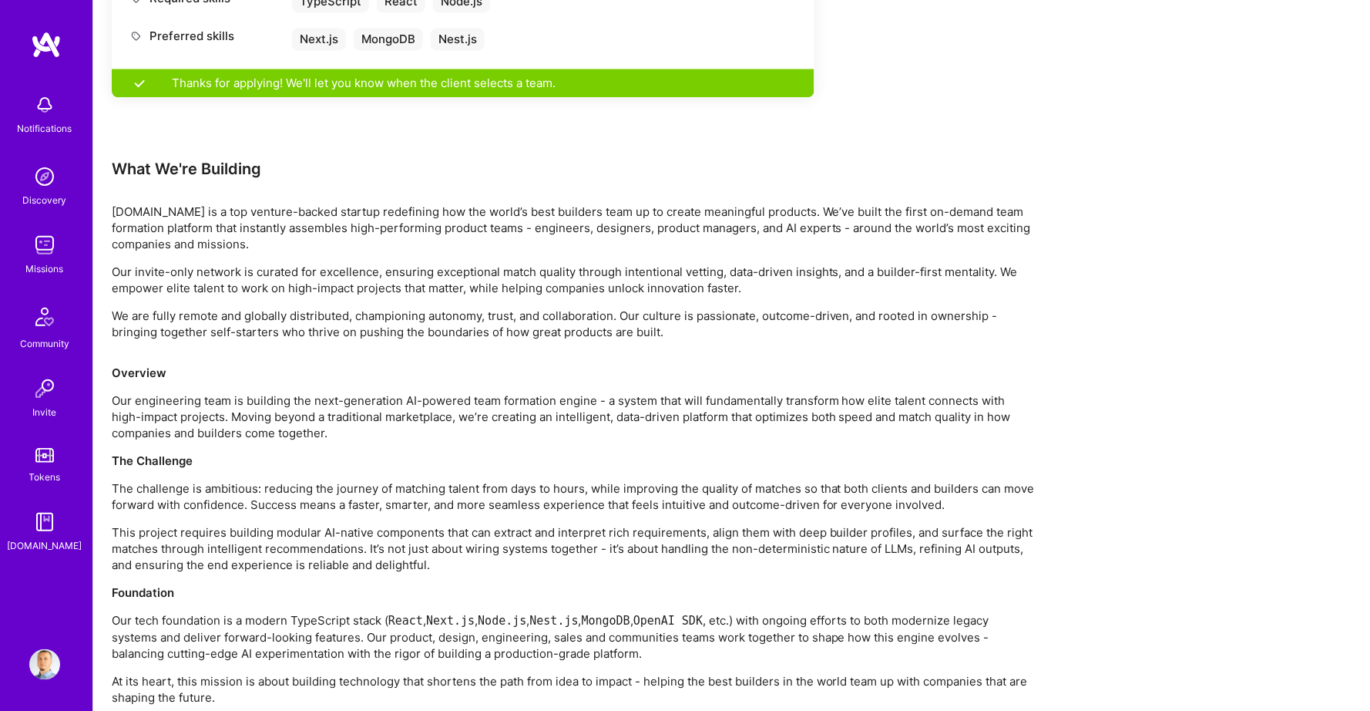
click at [136, 394] on p "Our engineering team is building the next-generation AI-powered team formation …" at bounding box center [574, 416] width 925 height 49
click at [123, 480] on p "The challenge is ambitious: reducing the journey of matching talent from days t…" at bounding box center [574, 496] width 925 height 32
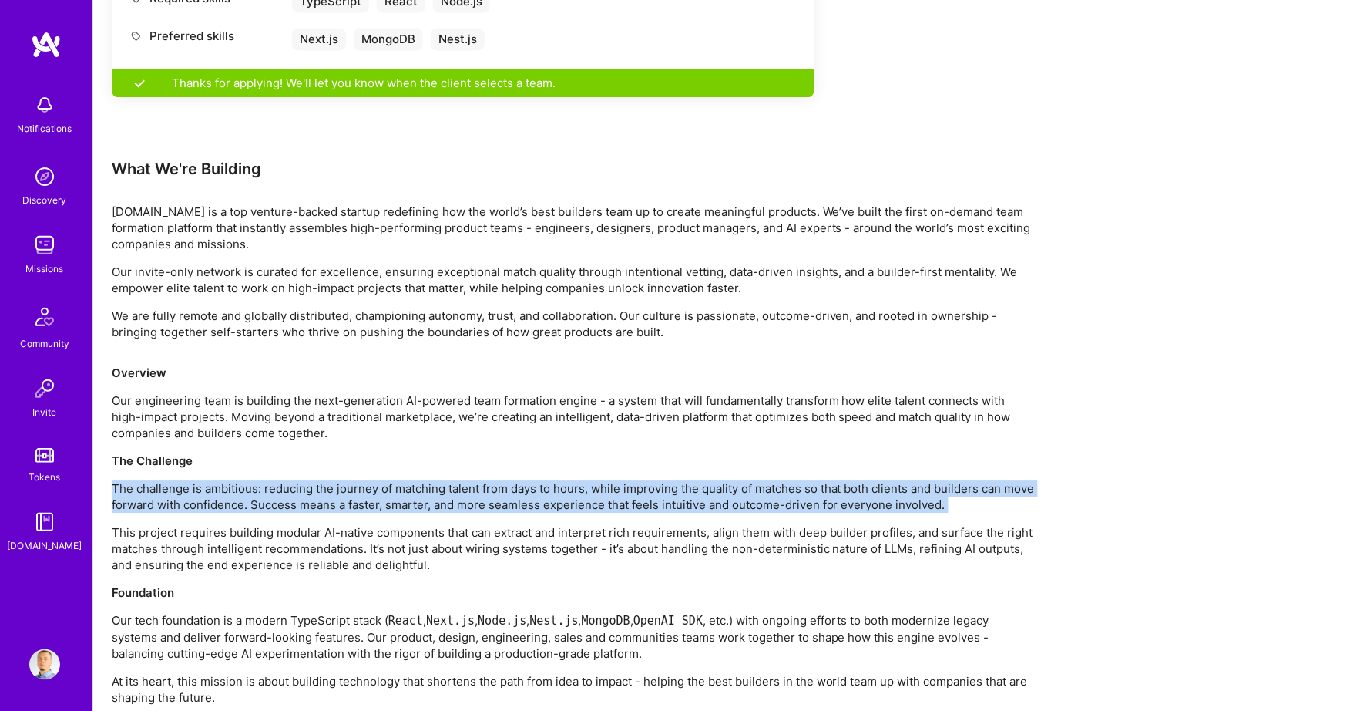
click at [123, 480] on p "The challenge is ambitious: reducing the journey of matching talent from days t…" at bounding box center [574, 496] width 925 height 32
click at [121, 480] on p "The challenge is ambitious: reducing the journey of matching talent from days t…" at bounding box center [574, 496] width 925 height 32
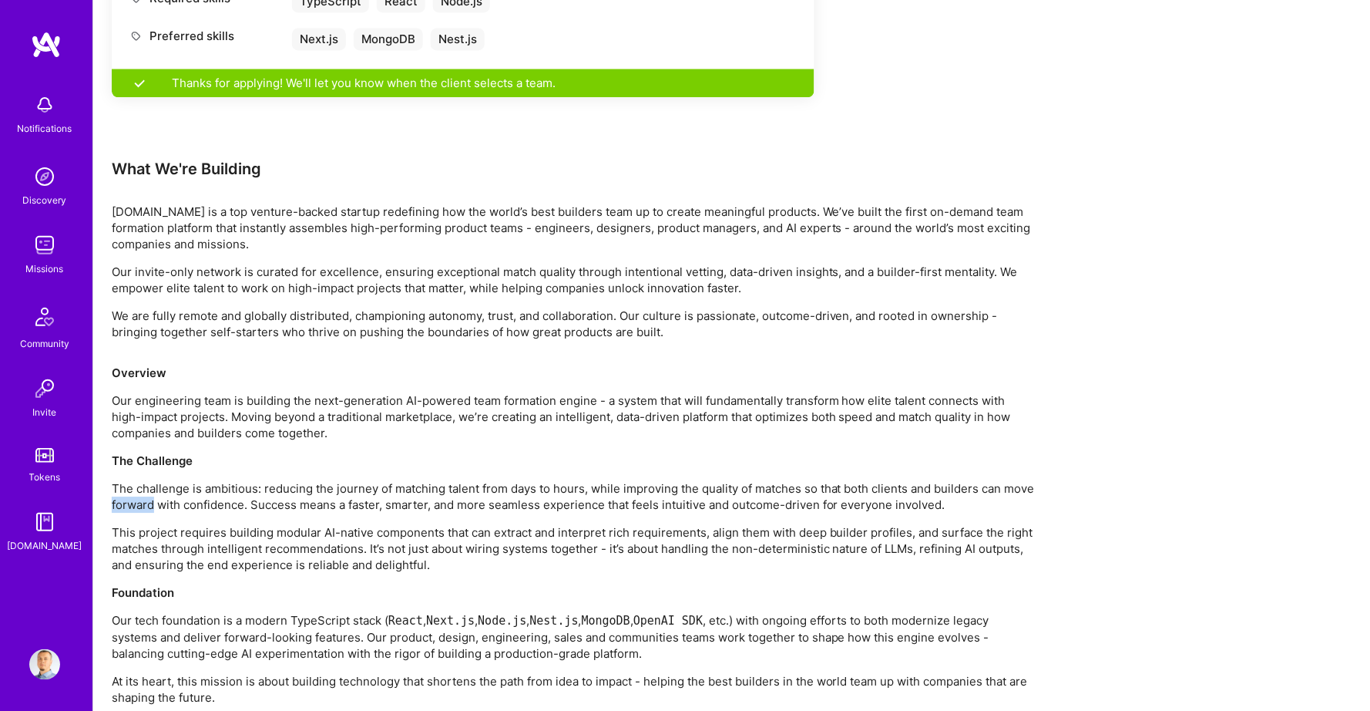
click at [121, 480] on p "The challenge is ambitious: reducing the journey of matching talent from days t…" at bounding box center [574, 496] width 925 height 32
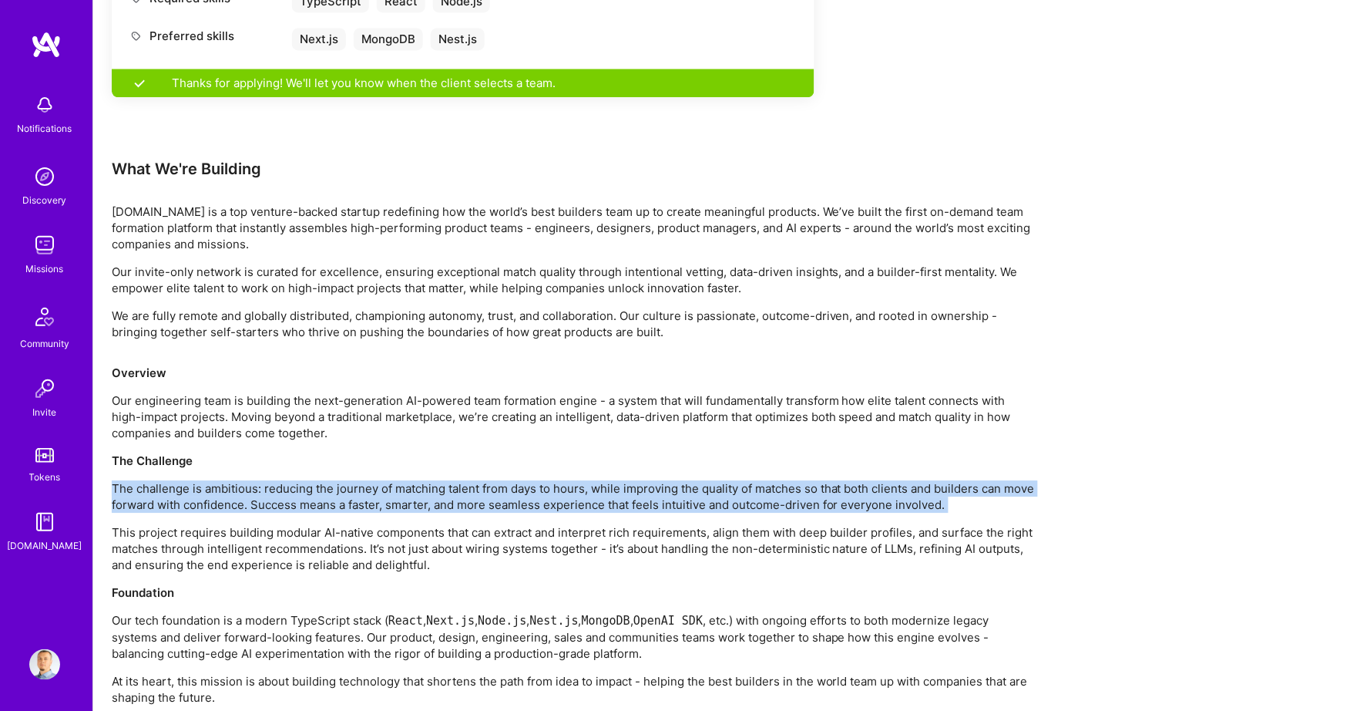
click at [121, 480] on p "The challenge is ambitious: reducing the journey of matching talent from days t…" at bounding box center [574, 496] width 925 height 32
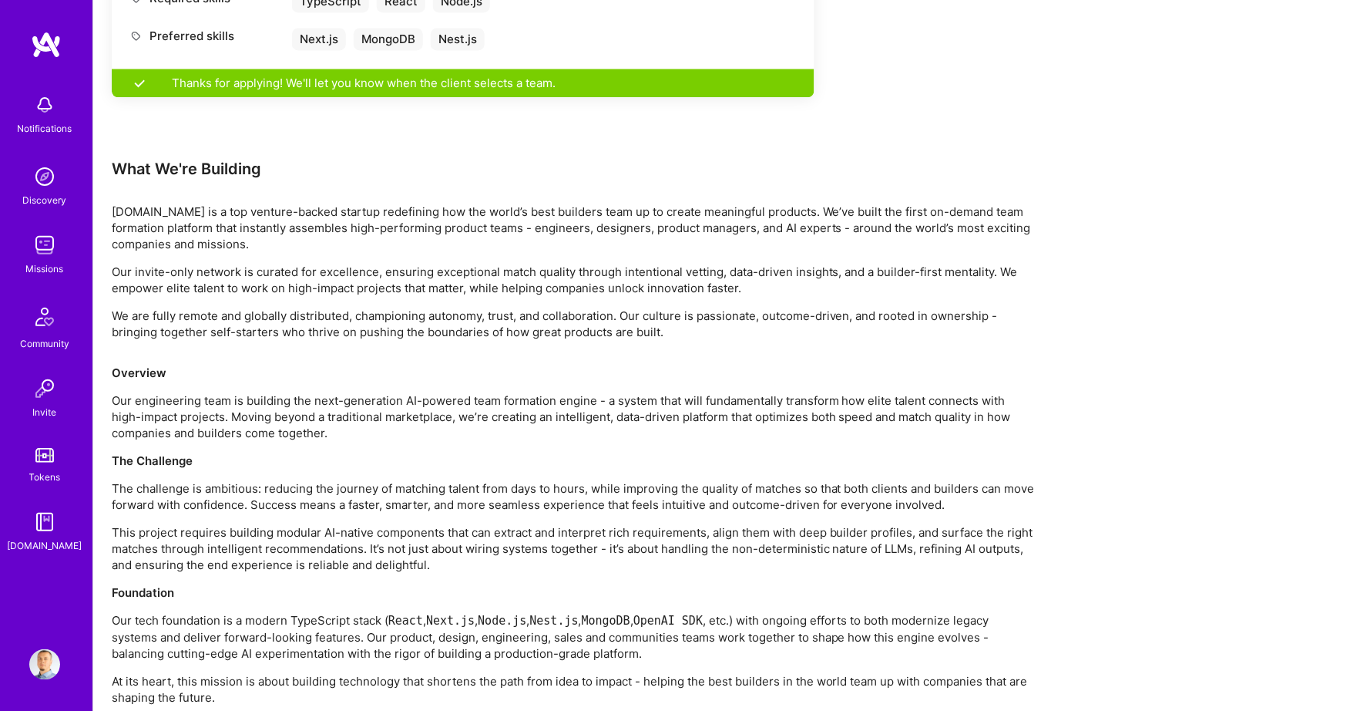
click at [124, 480] on p "The challenge is ambitious: reducing the journey of matching talent from days t…" at bounding box center [574, 496] width 925 height 32
click at [120, 524] on p "This project requires building modular AI-native components that can extract an…" at bounding box center [574, 548] width 925 height 49
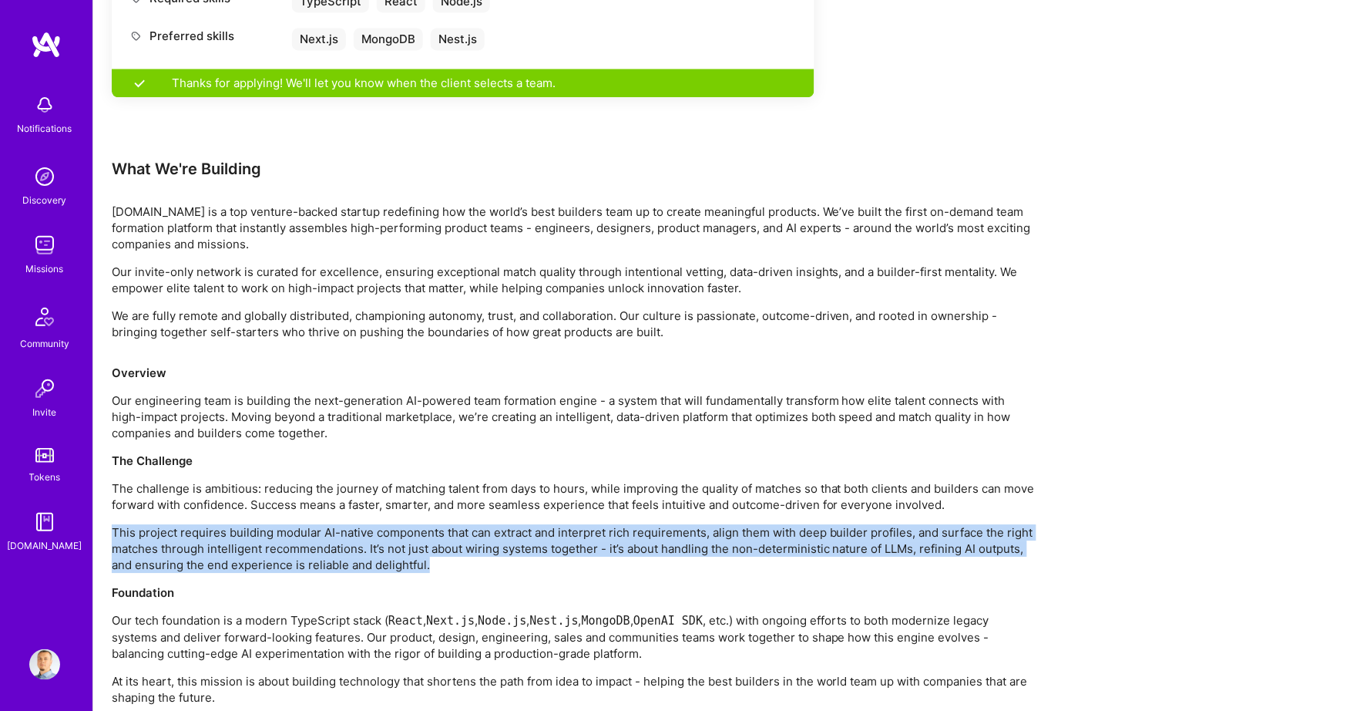
click at [120, 524] on p "This project requires building modular AI-native components that can extract an…" at bounding box center [574, 548] width 925 height 49
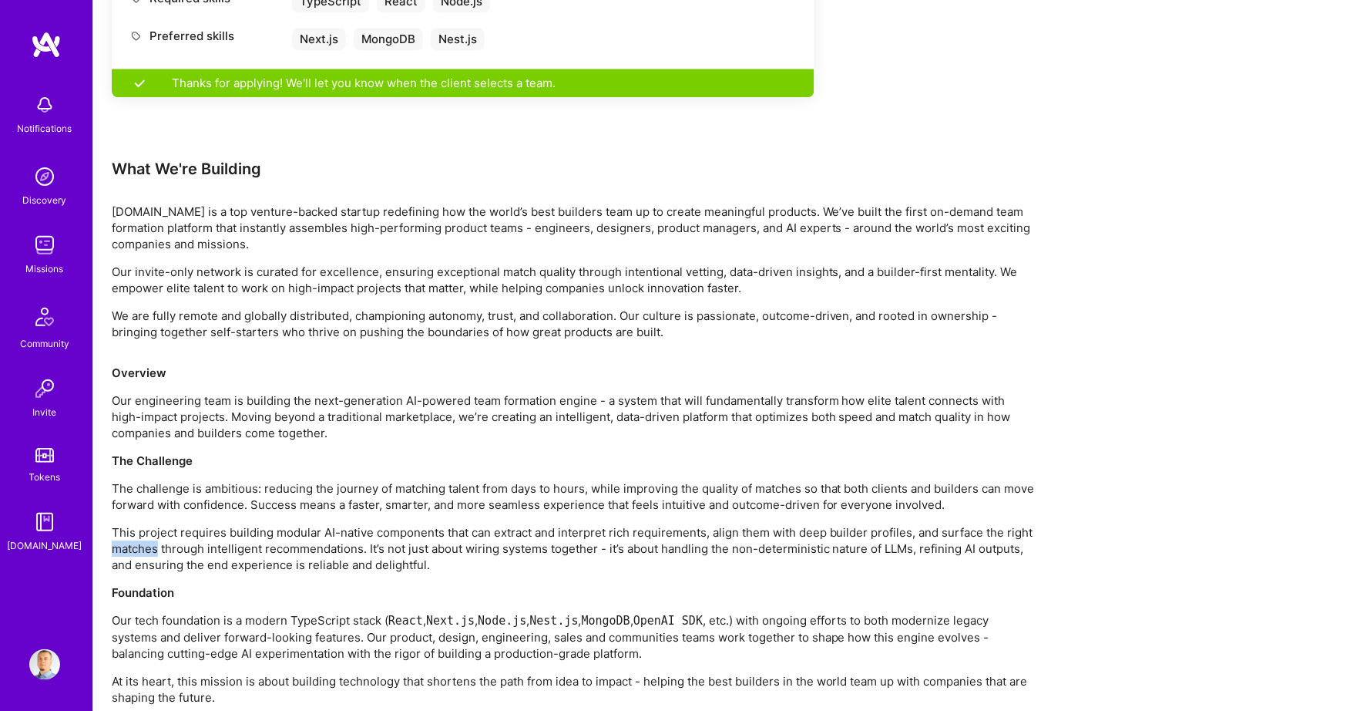
click at [120, 524] on p "This project requires building modular AI-native components that can extract an…" at bounding box center [574, 548] width 925 height 49
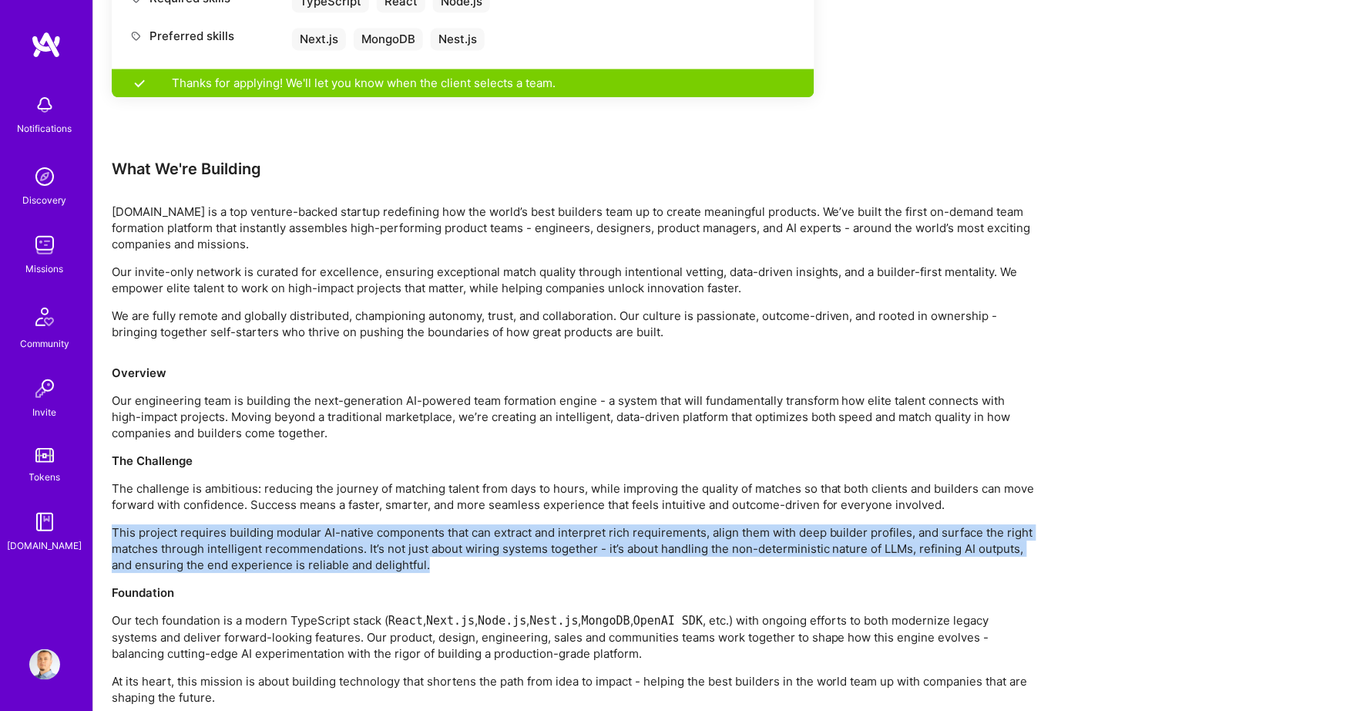
click at [120, 524] on p "This project requires building modular AI-native components that can extract an…" at bounding box center [574, 548] width 925 height 49
click at [122, 528] on p "This project requires building modular AI-native components that can extract an…" at bounding box center [574, 548] width 925 height 49
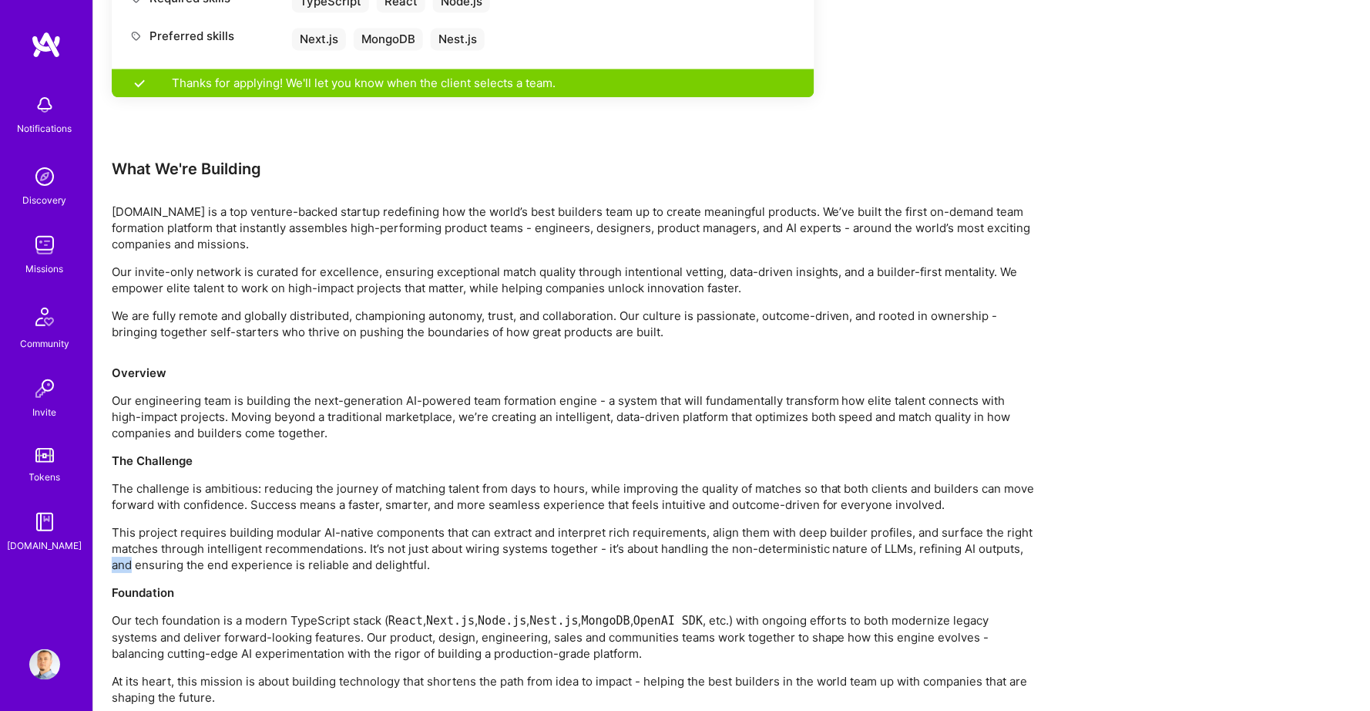
click at [122, 528] on p "This project requires building modular AI-native components that can extract an…" at bounding box center [574, 548] width 925 height 49
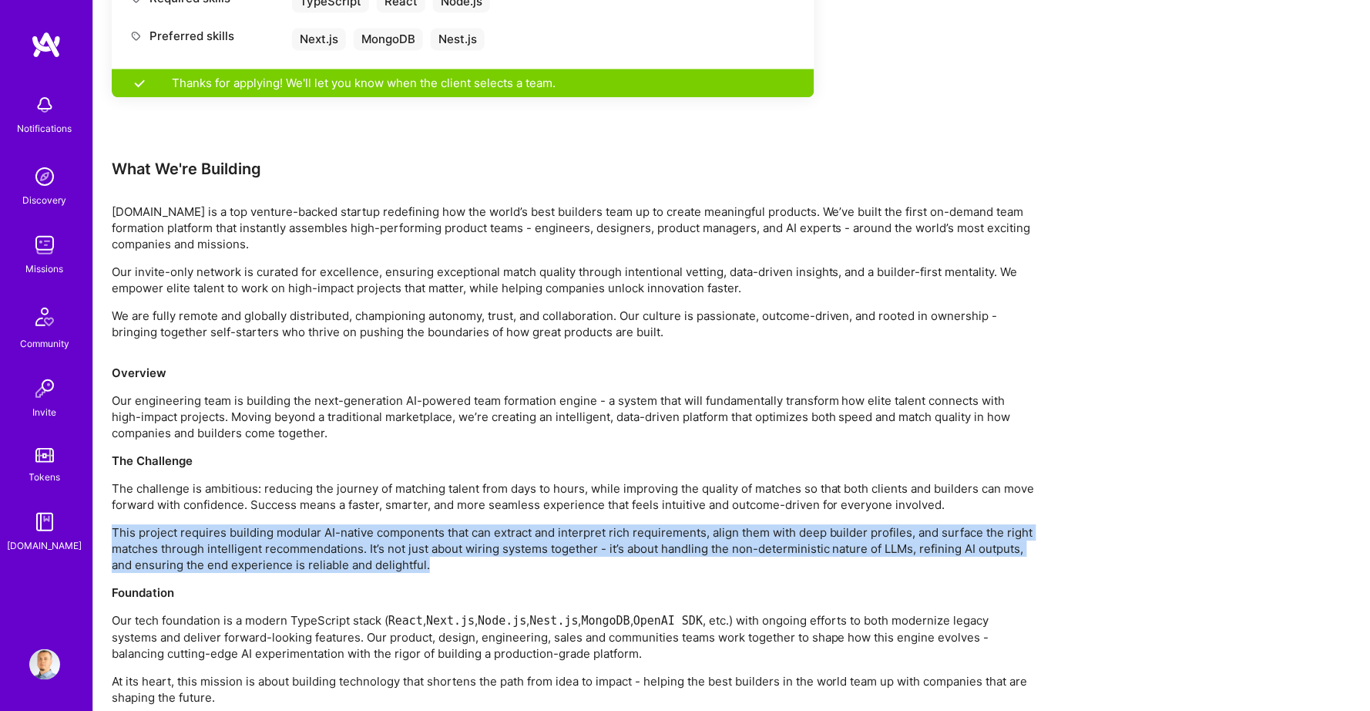
click at [122, 528] on p "This project requires building modular AI-native components that can extract an…" at bounding box center [574, 548] width 925 height 49
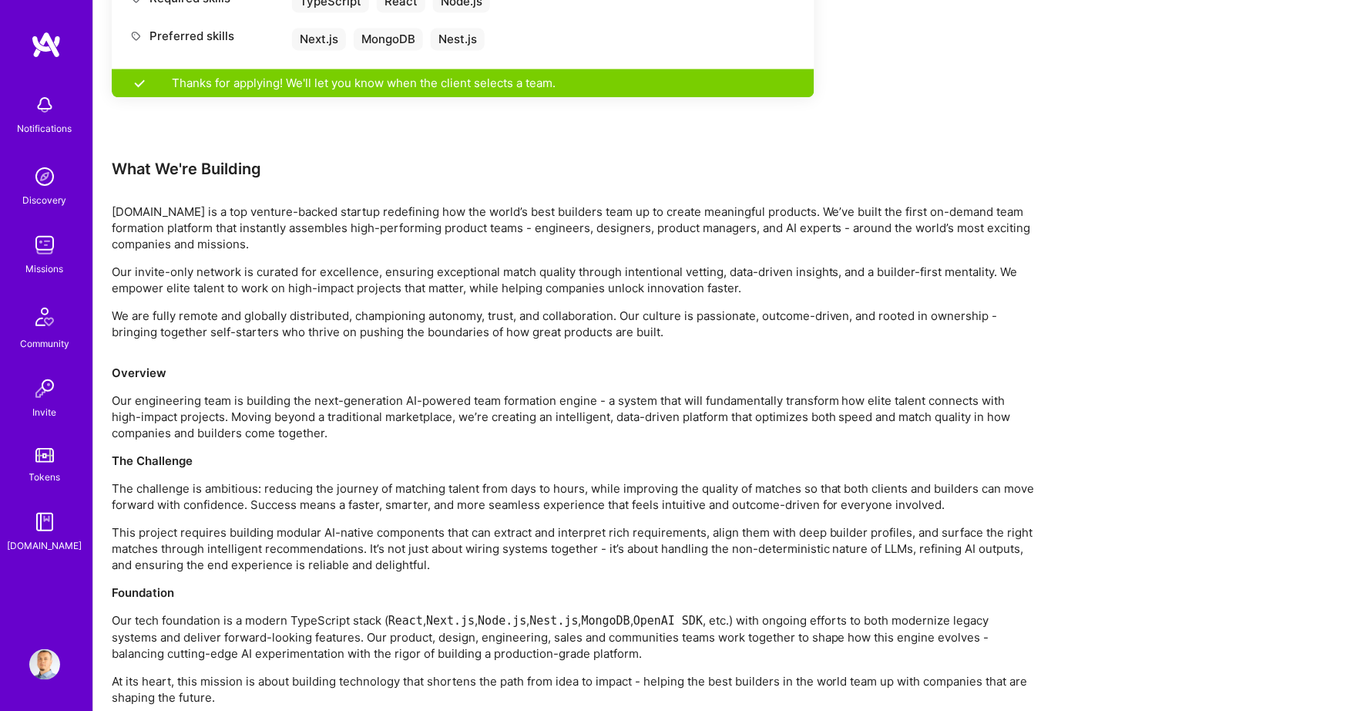
click at [136, 529] on p "This project requires building modular AI-native components that can extract an…" at bounding box center [574, 548] width 925 height 49
click at [122, 612] on p "Our tech foundation is a modern TypeScript stack ( React , Next.js , Node.js , …" at bounding box center [574, 636] width 925 height 49
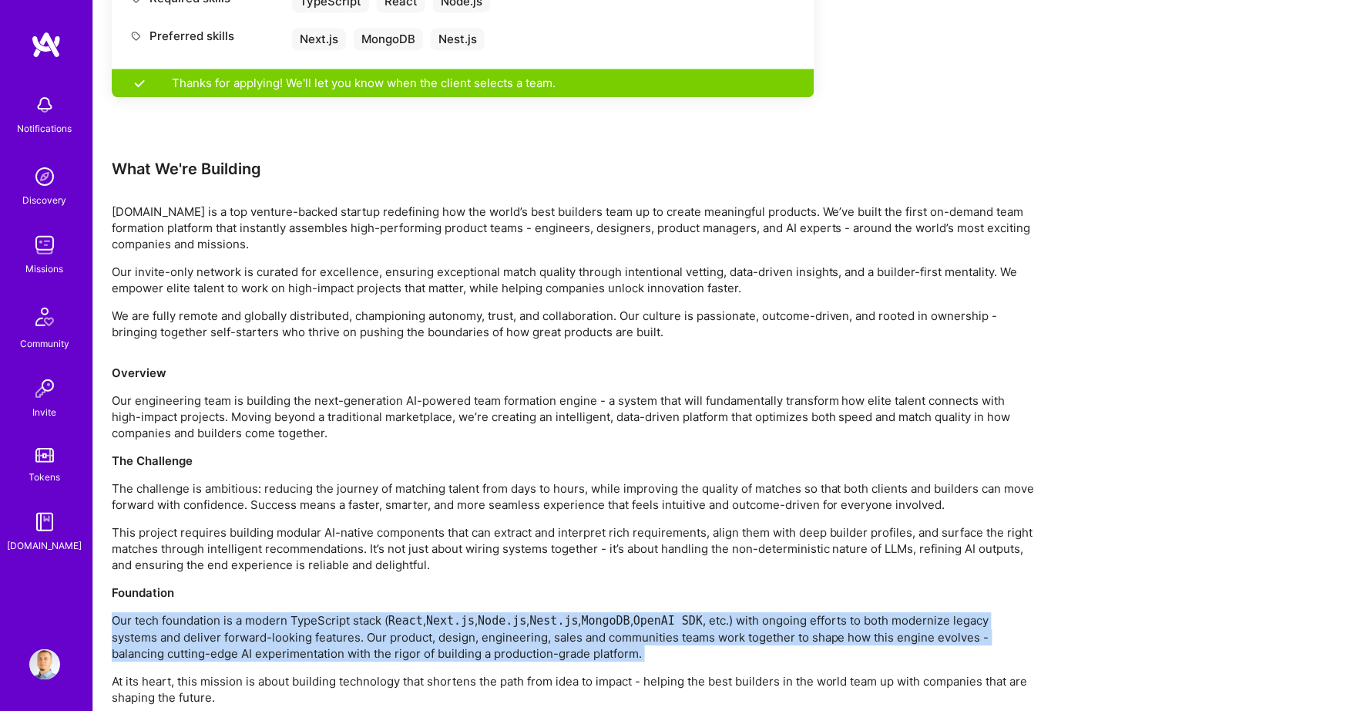
click at [122, 612] on p "Our tech foundation is a modern TypeScript stack ( React , Next.js , Node.js , …" at bounding box center [574, 636] width 925 height 49
click at [119, 612] on p "Our tech foundation is a modern TypeScript stack ( React , Next.js , Node.js , …" at bounding box center [574, 636] width 925 height 49
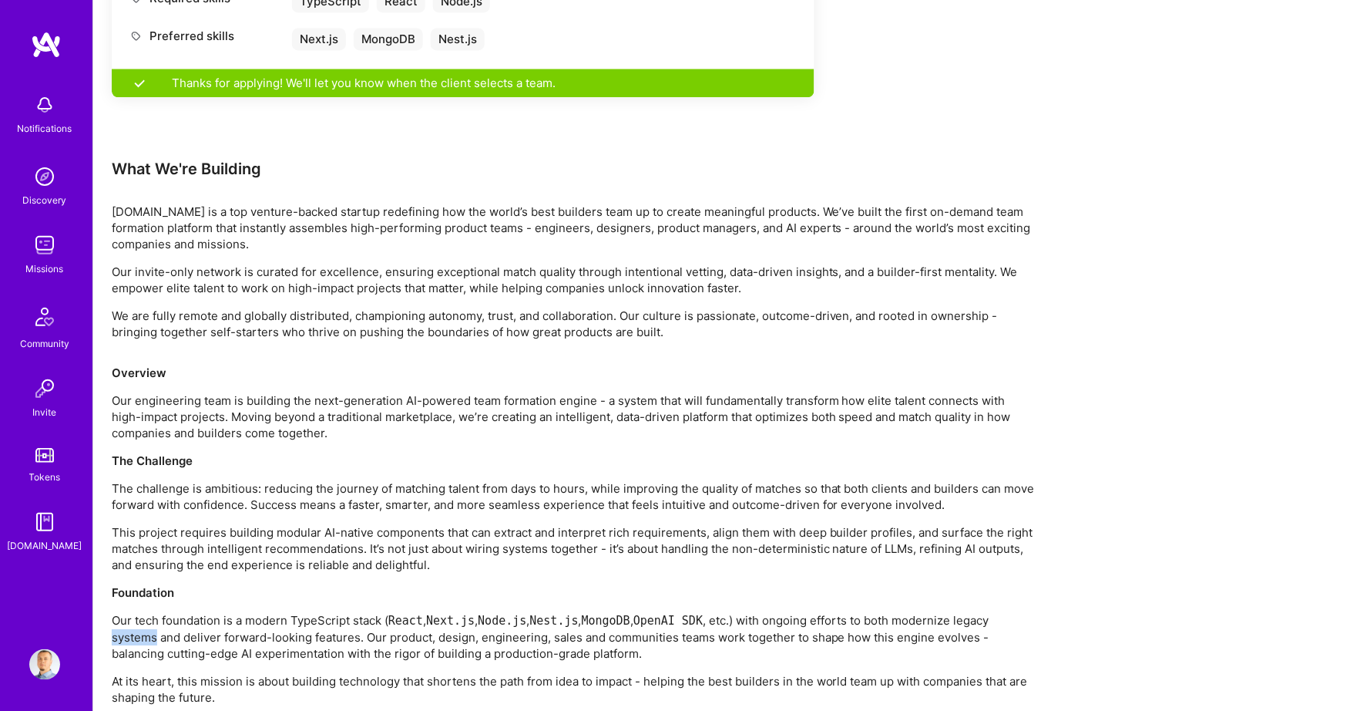
click at [119, 612] on p "Our tech foundation is a modern TypeScript stack ( React , Next.js , Node.js , …" at bounding box center [574, 636] width 925 height 49
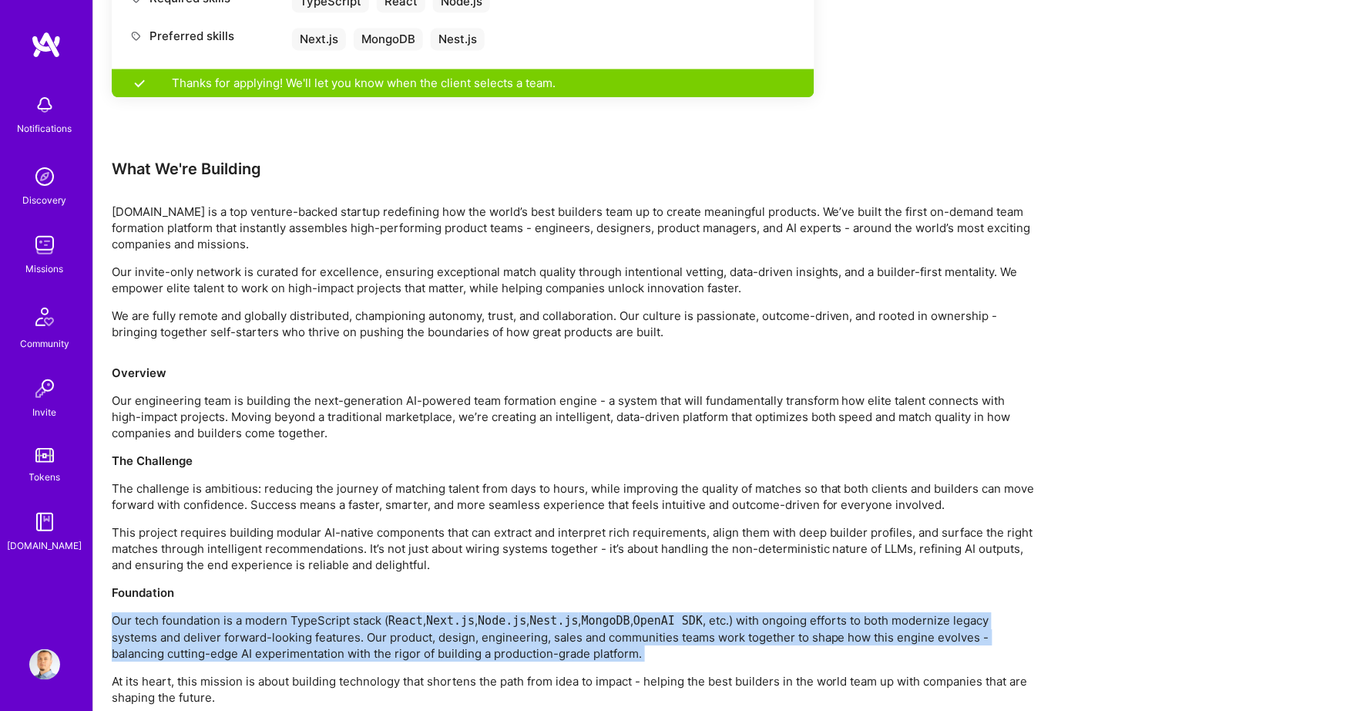
click at [119, 612] on p "Our tech foundation is a modern TypeScript stack ( React , Next.js , Node.js , …" at bounding box center [574, 636] width 925 height 49
click at [126, 614] on p "Our tech foundation is a modern TypeScript stack ( React , Next.js , Node.js , …" at bounding box center [574, 636] width 925 height 49
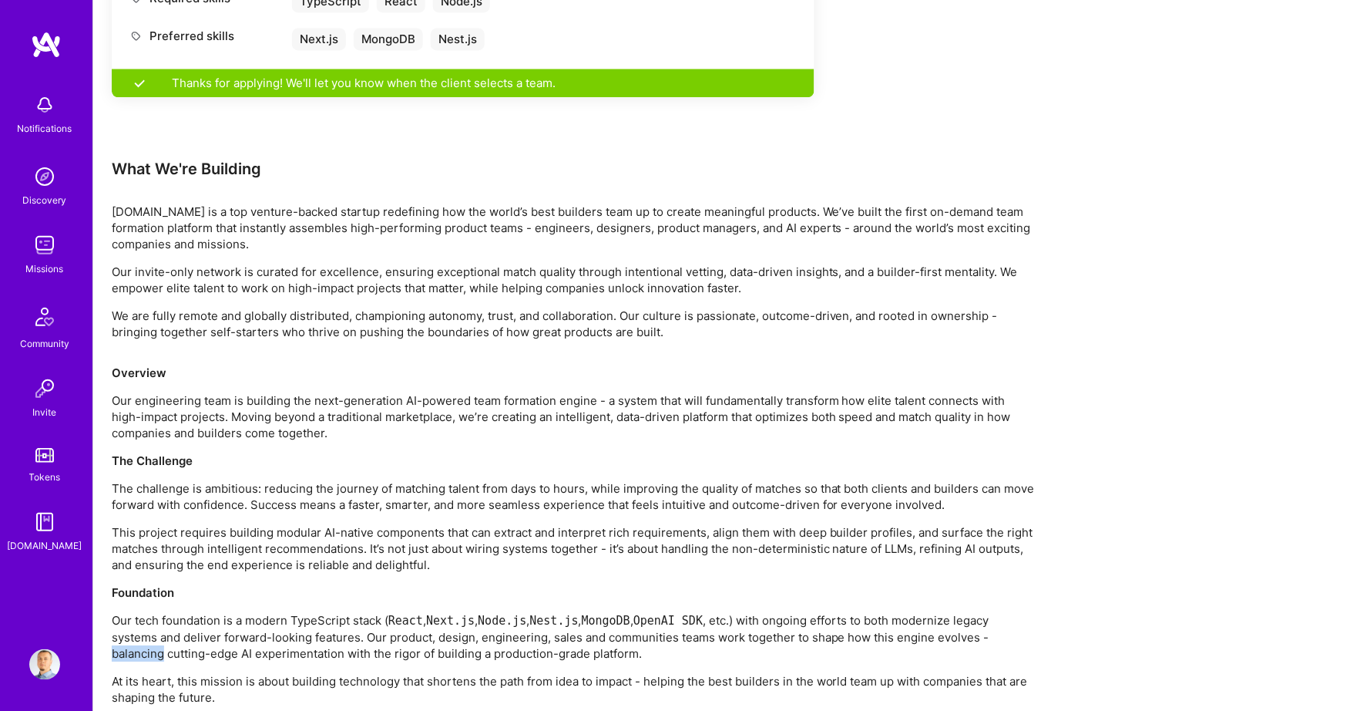
click at [126, 614] on p "Our tech foundation is a modern TypeScript stack ( React , Next.js , Node.js , …" at bounding box center [574, 636] width 925 height 49
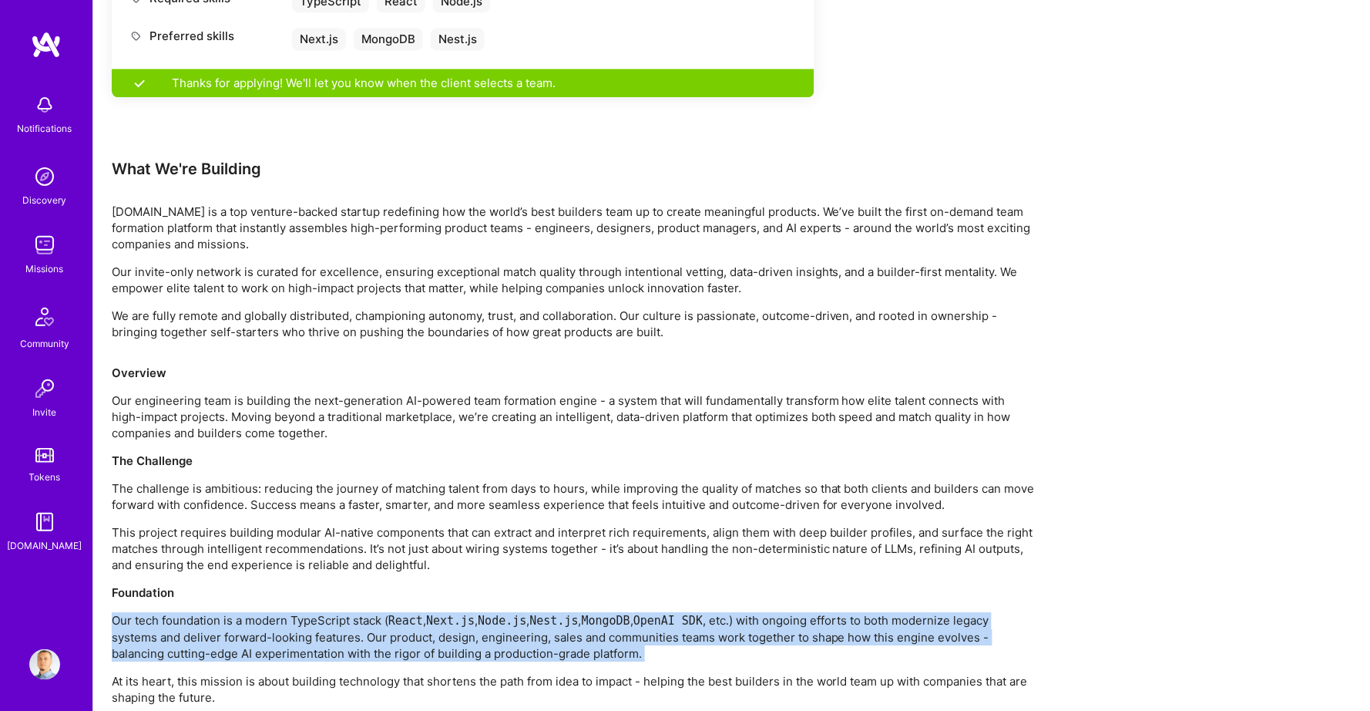
click at [126, 614] on p "Our tech foundation is a modern TypeScript stack ( React , Next.js , Node.js , …" at bounding box center [574, 636] width 925 height 49
click at [127, 614] on p "Our tech foundation is a modern TypeScript stack ( React , Next.js , Node.js , …" at bounding box center [574, 636] width 925 height 49
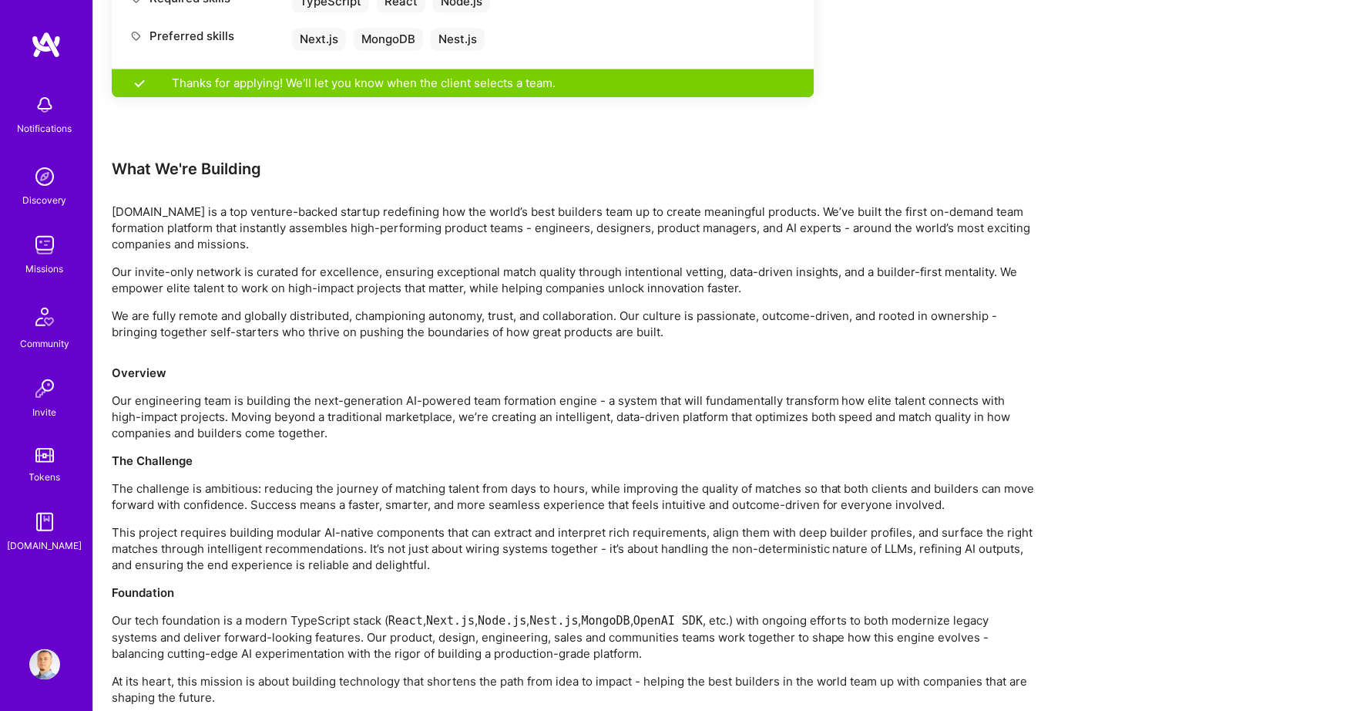
click at [117, 673] on p "At its heart, this mission is about building technology that shortens the path …" at bounding box center [574, 689] width 925 height 32
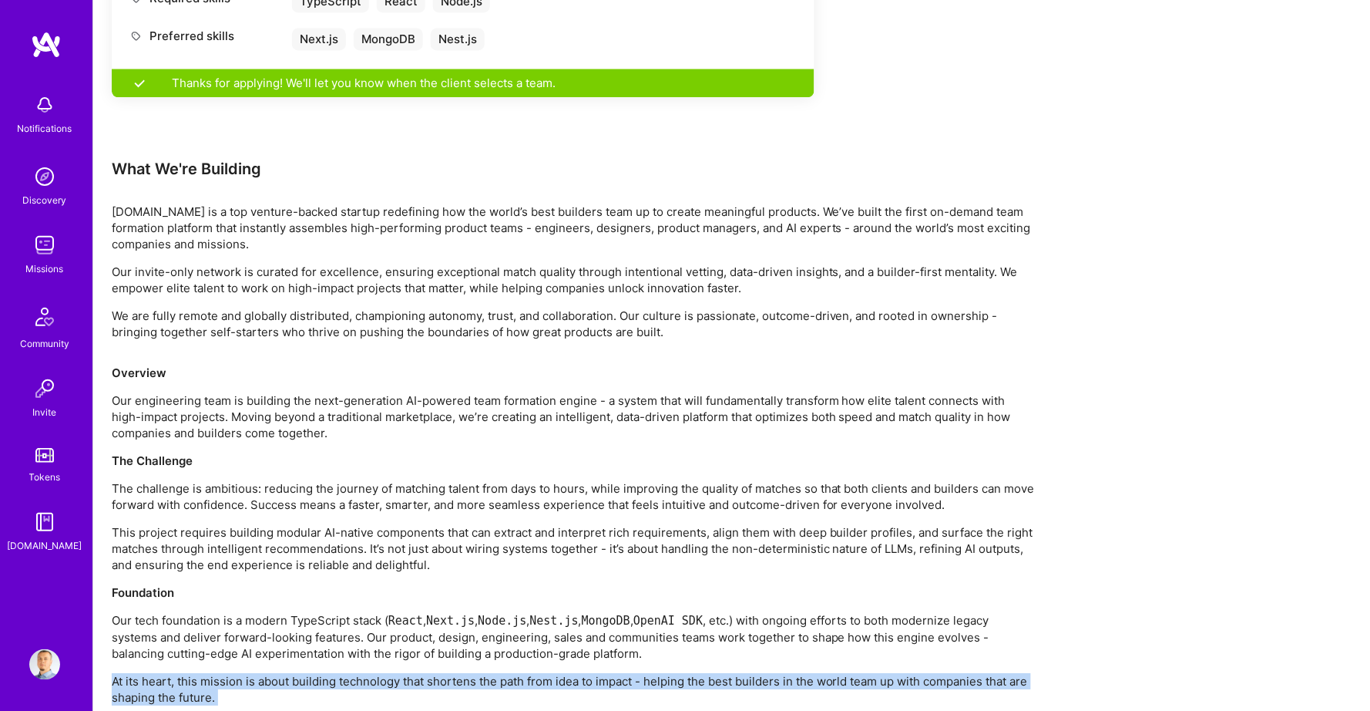
click at [117, 673] on p "At its heart, this mission is about building technology that shortens the path …" at bounding box center [574, 689] width 925 height 32
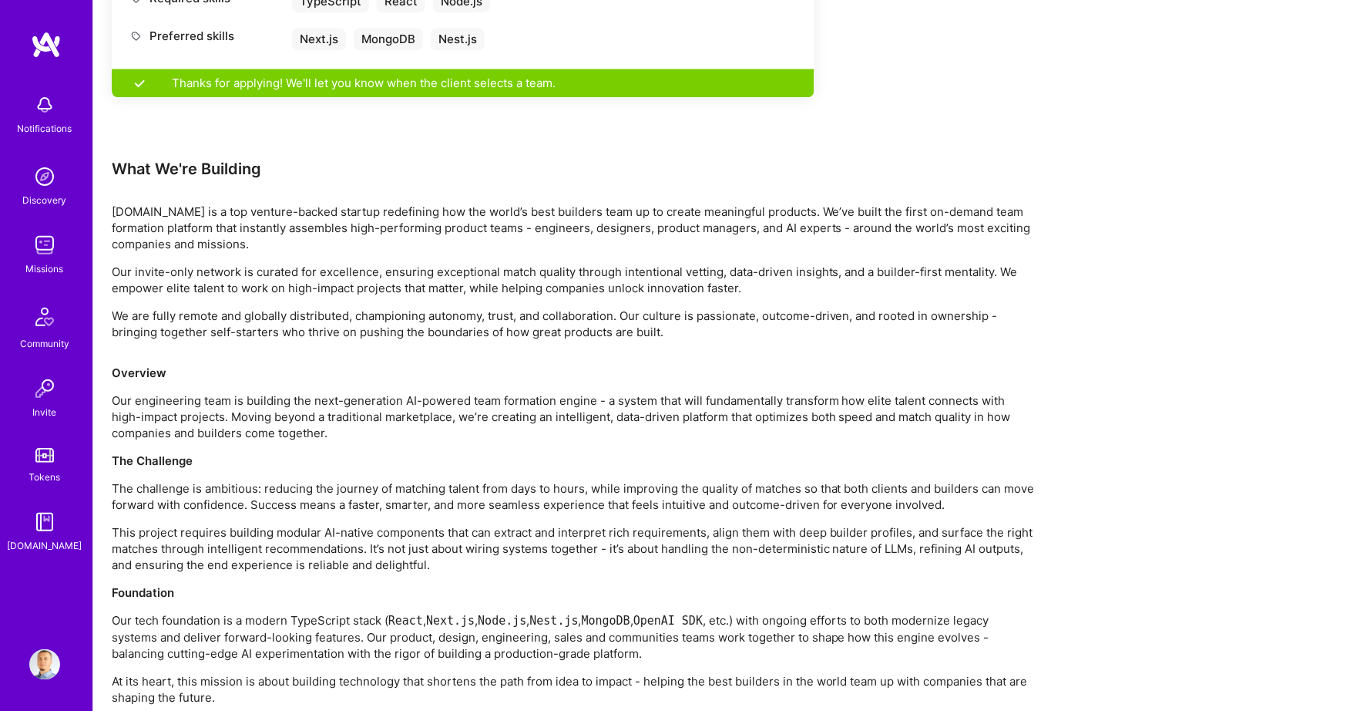
click at [117, 673] on p "At its heart, this mission is about building technology that shortens the path …" at bounding box center [574, 689] width 925 height 32
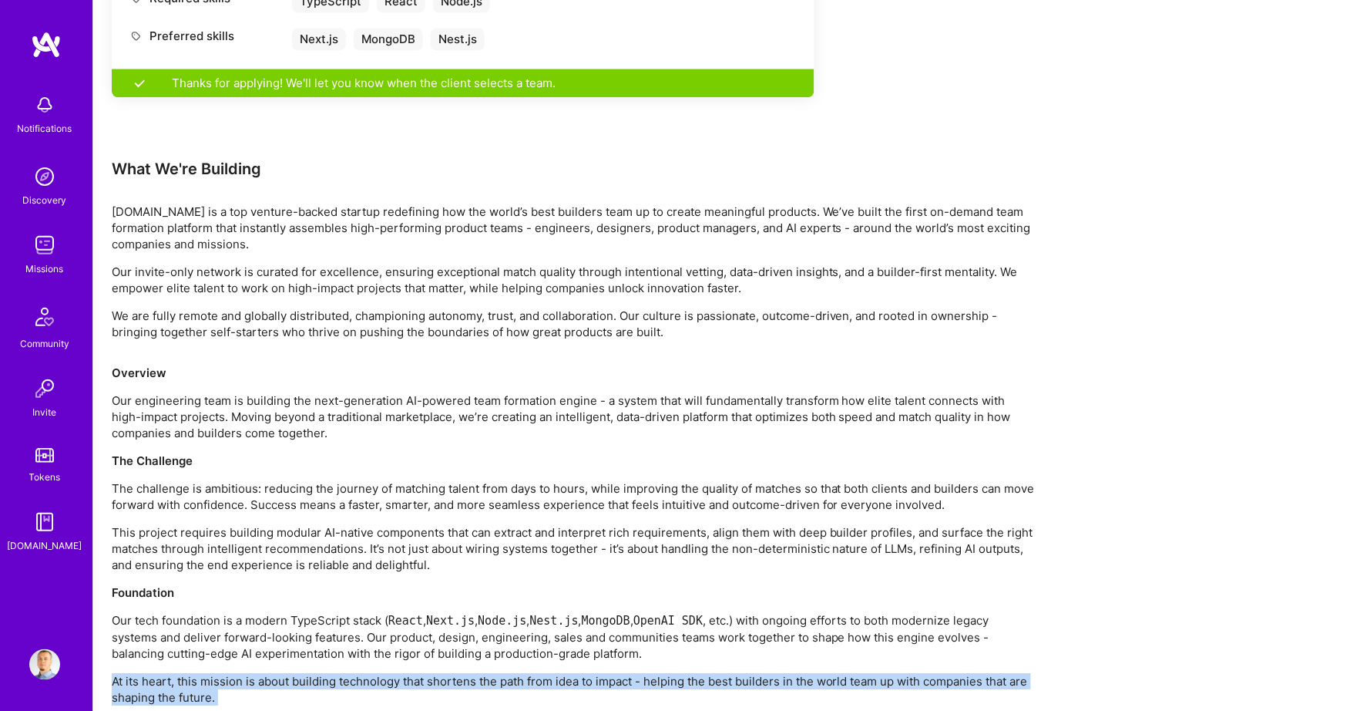
click at [117, 673] on p "At its heart, this mission is about building technology that shortens the path …" at bounding box center [574, 689] width 925 height 32
click at [125, 673] on p "At its heart, this mission is about building technology that shortens the path …" at bounding box center [574, 689] width 925 height 32
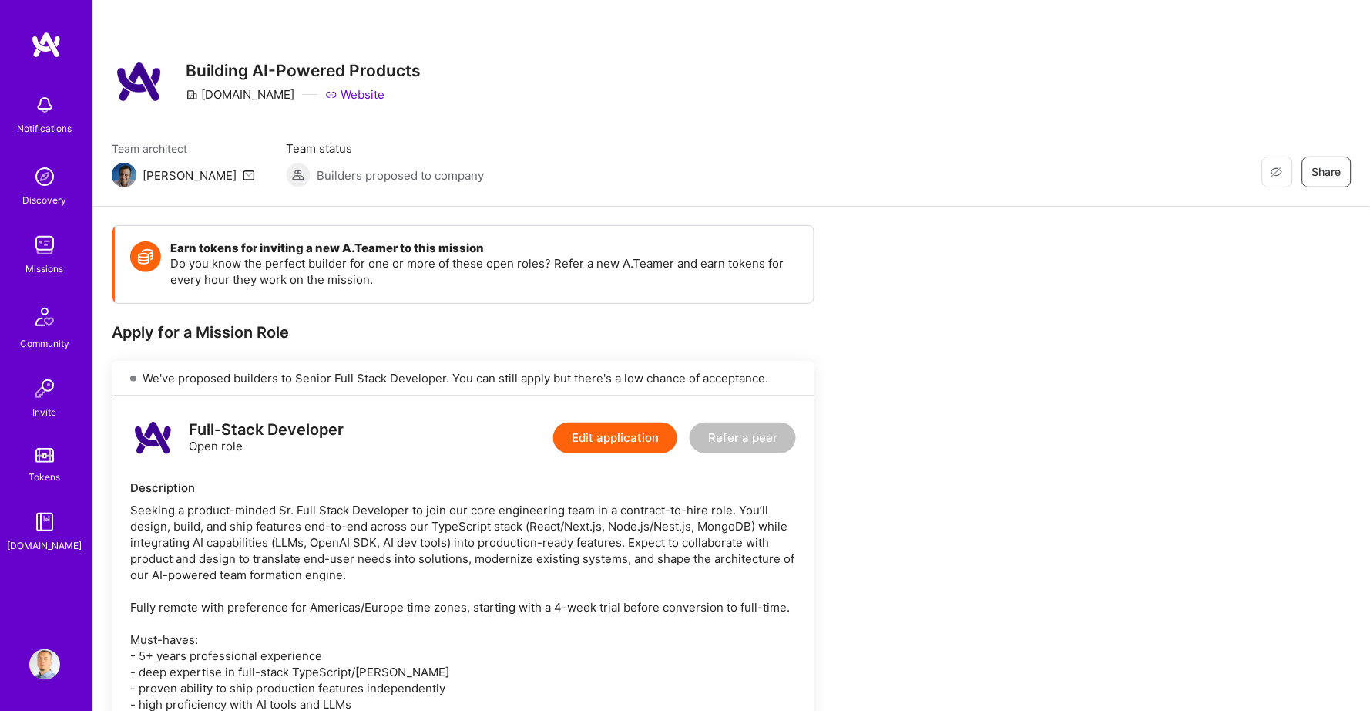
scroll to position [0, 0]
click at [44, 42] on img at bounding box center [46, 45] width 31 height 28
